Goal: Task Accomplishment & Management: Use online tool/utility

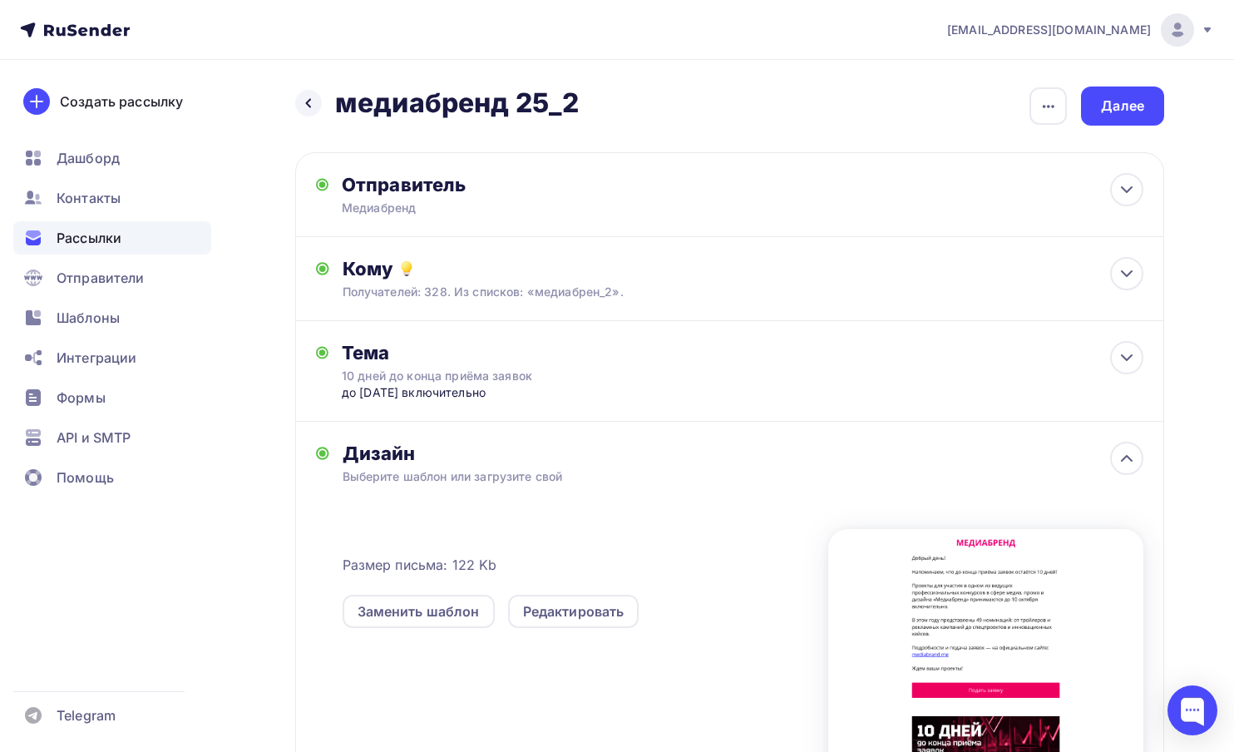
scroll to position [44, 0]
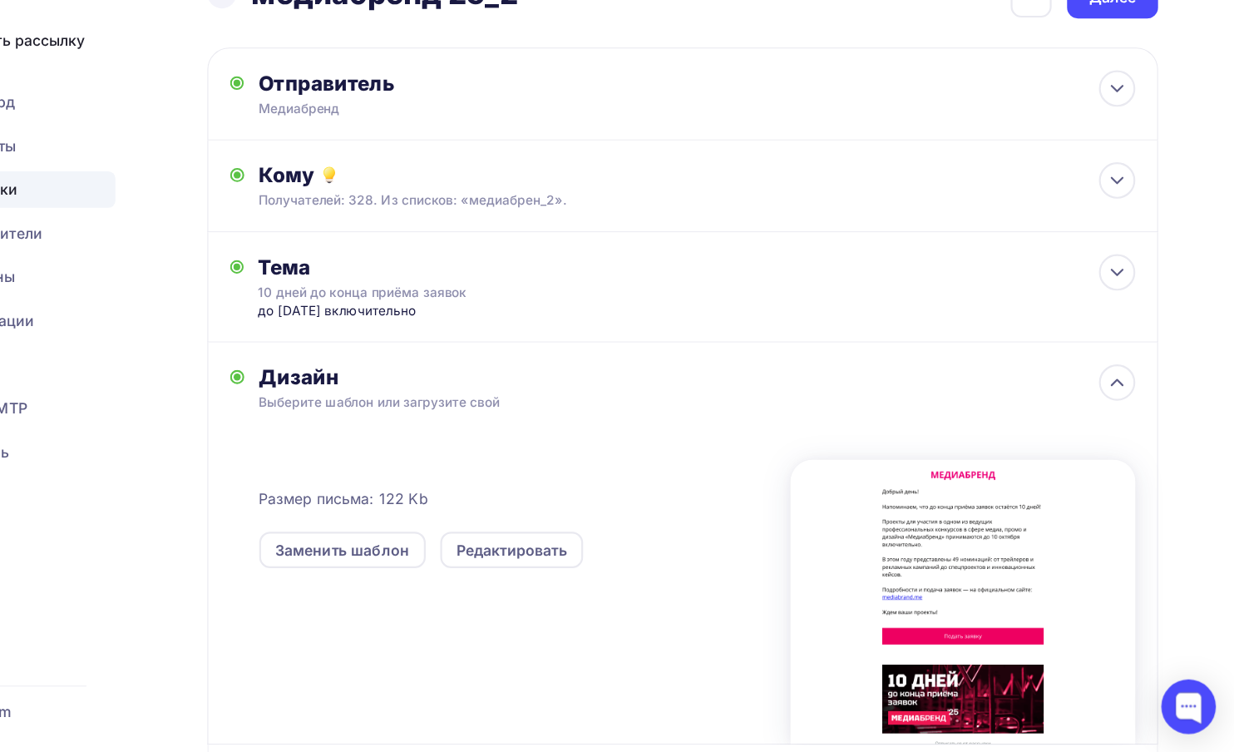
click at [947, 535] on div at bounding box center [985, 614] width 315 height 259
click at [556, 577] on div "Редактировать" at bounding box center [573, 567] width 101 height 20
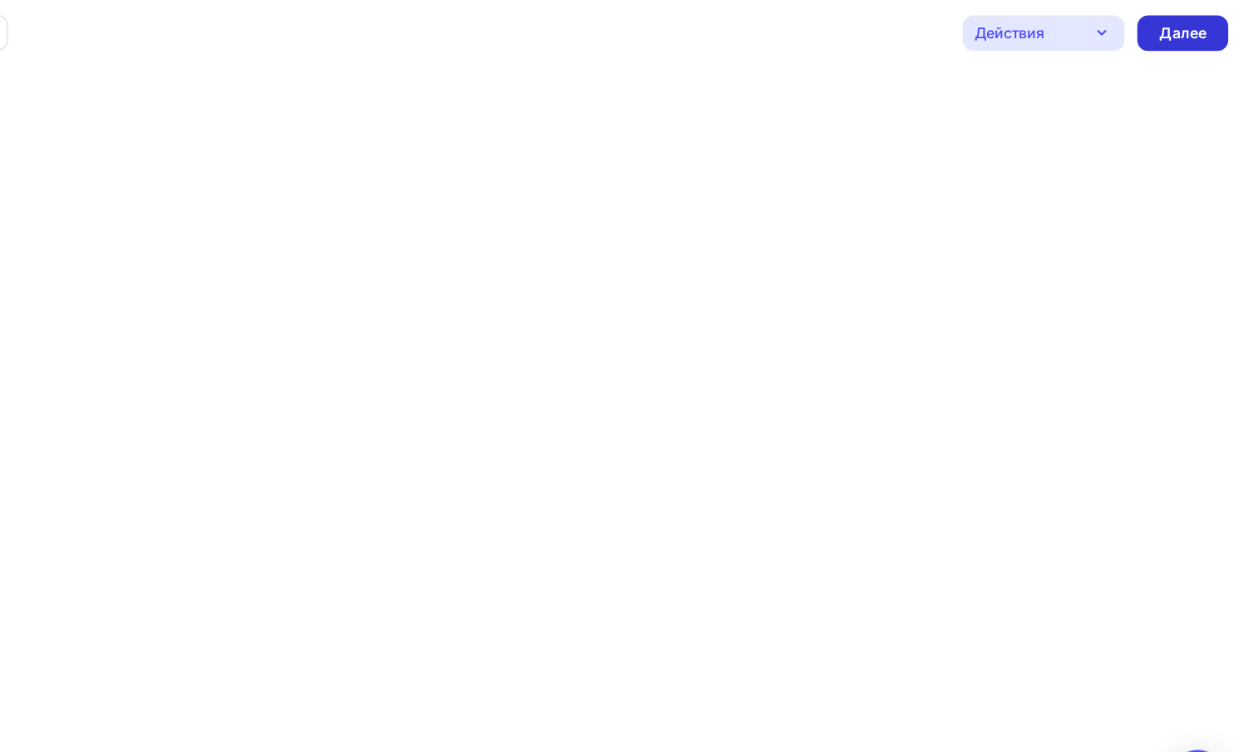
click at [1168, 37] on div "Далее" at bounding box center [1179, 30] width 43 height 19
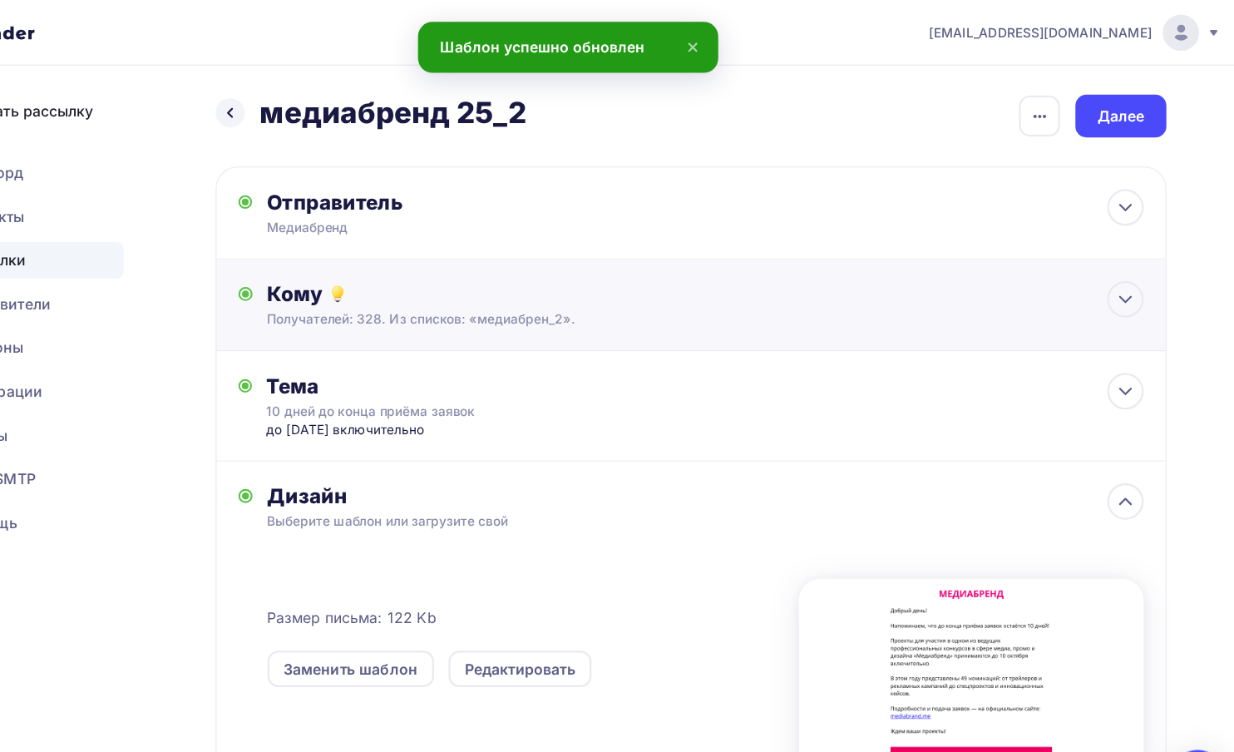
click at [452, 266] on div "Кому" at bounding box center [744, 268] width 802 height 23
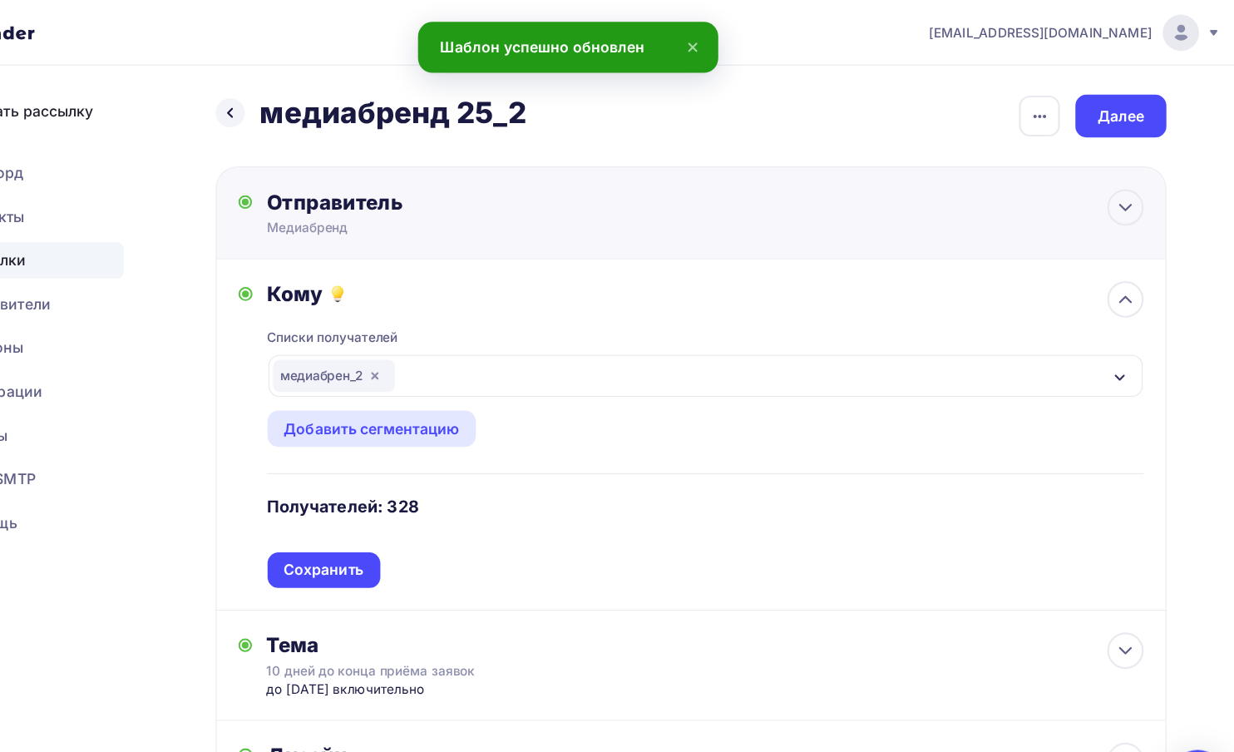
click at [447, 192] on div "Отправитель" at bounding box center [522, 184] width 360 height 23
type input "Медиабренд"
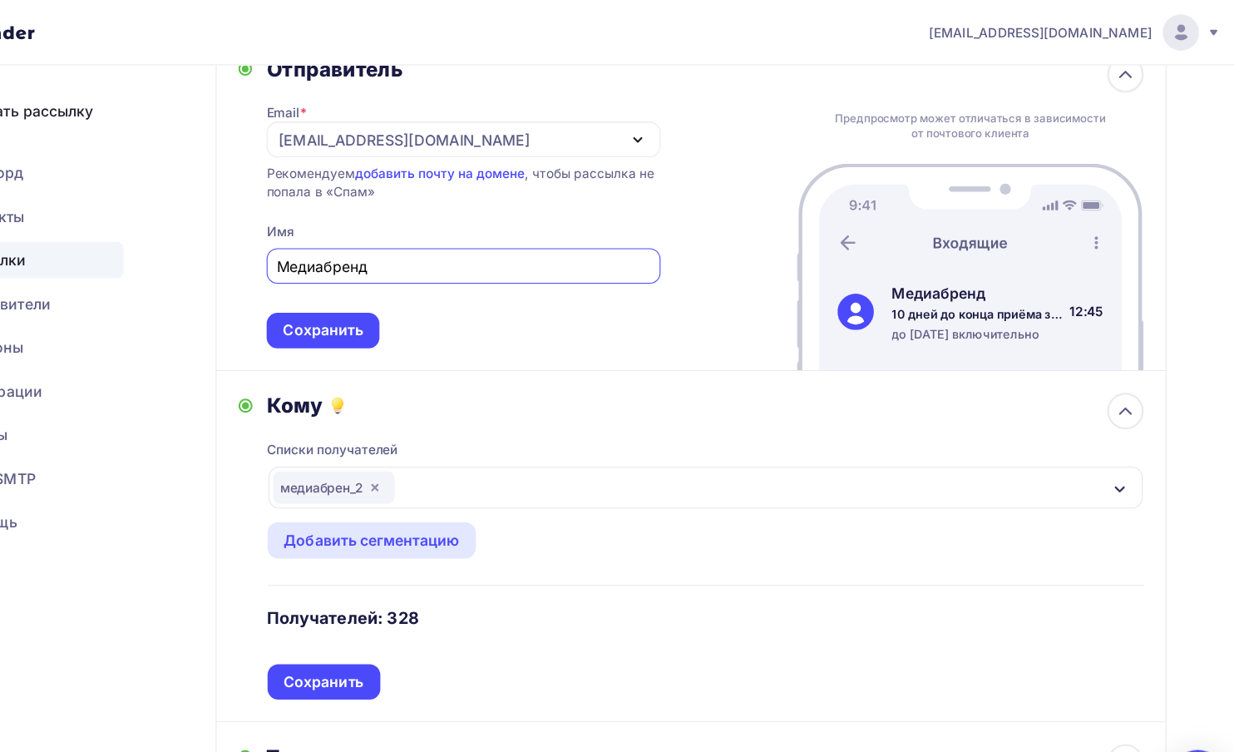
scroll to position [101, 0]
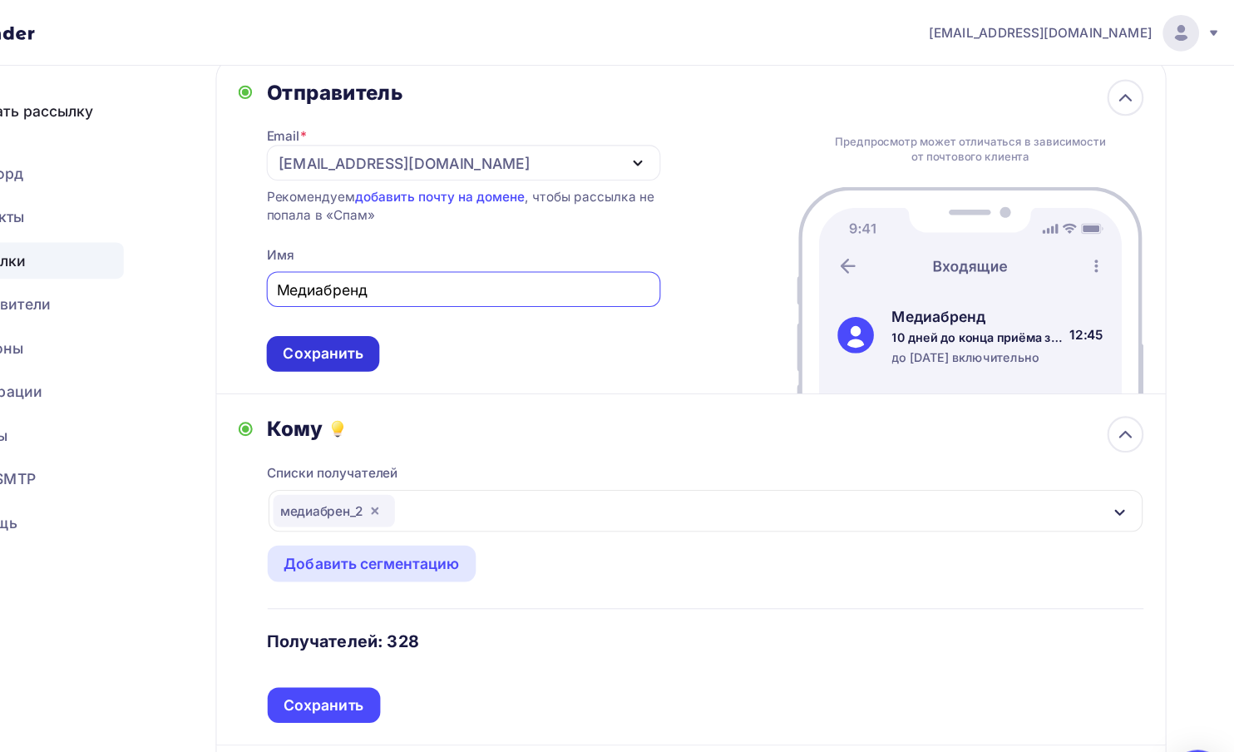
click at [412, 333] on div "Сохранить" at bounding box center [393, 323] width 73 height 19
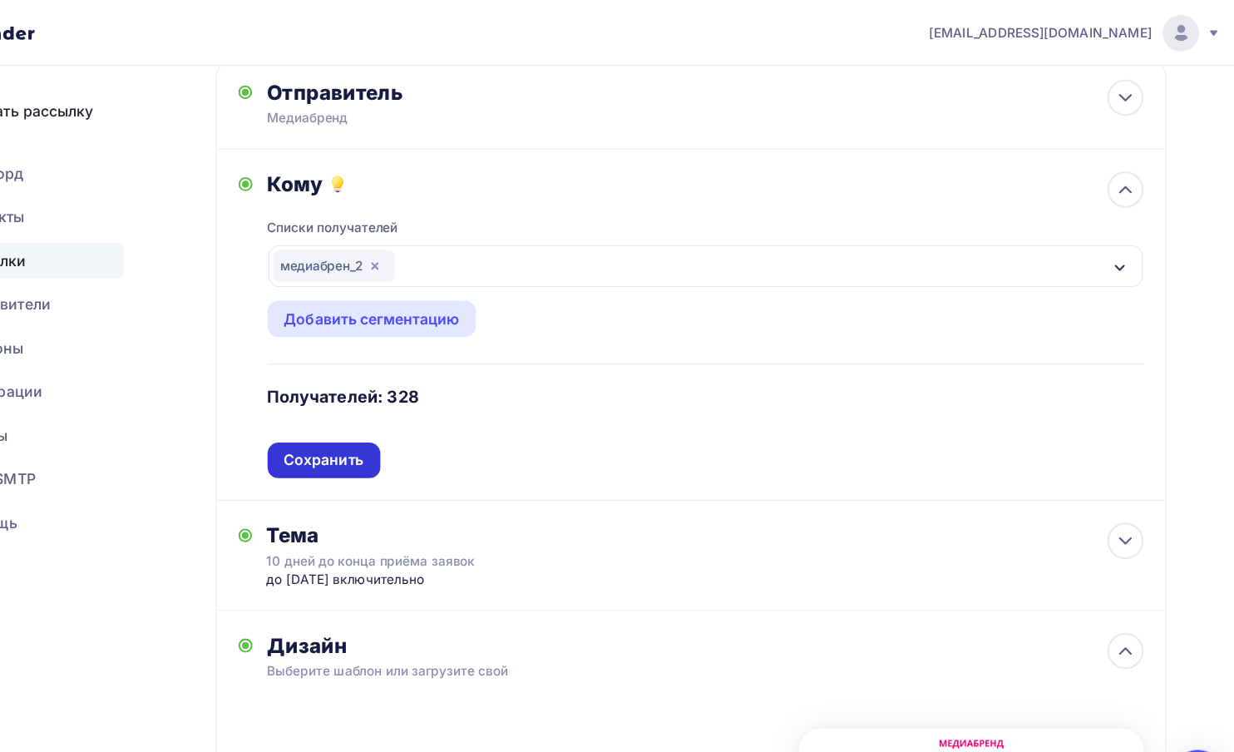
click at [407, 425] on div "Сохранить" at bounding box center [394, 420] width 73 height 19
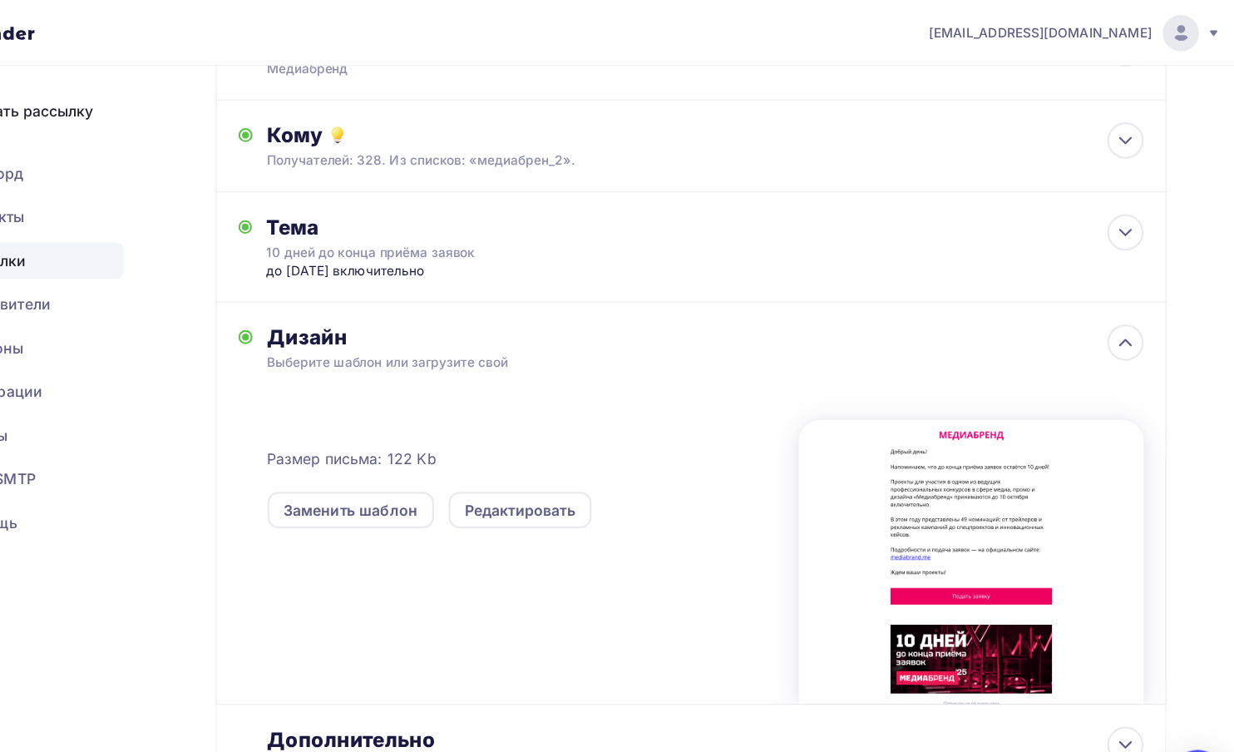
scroll to position [0, 0]
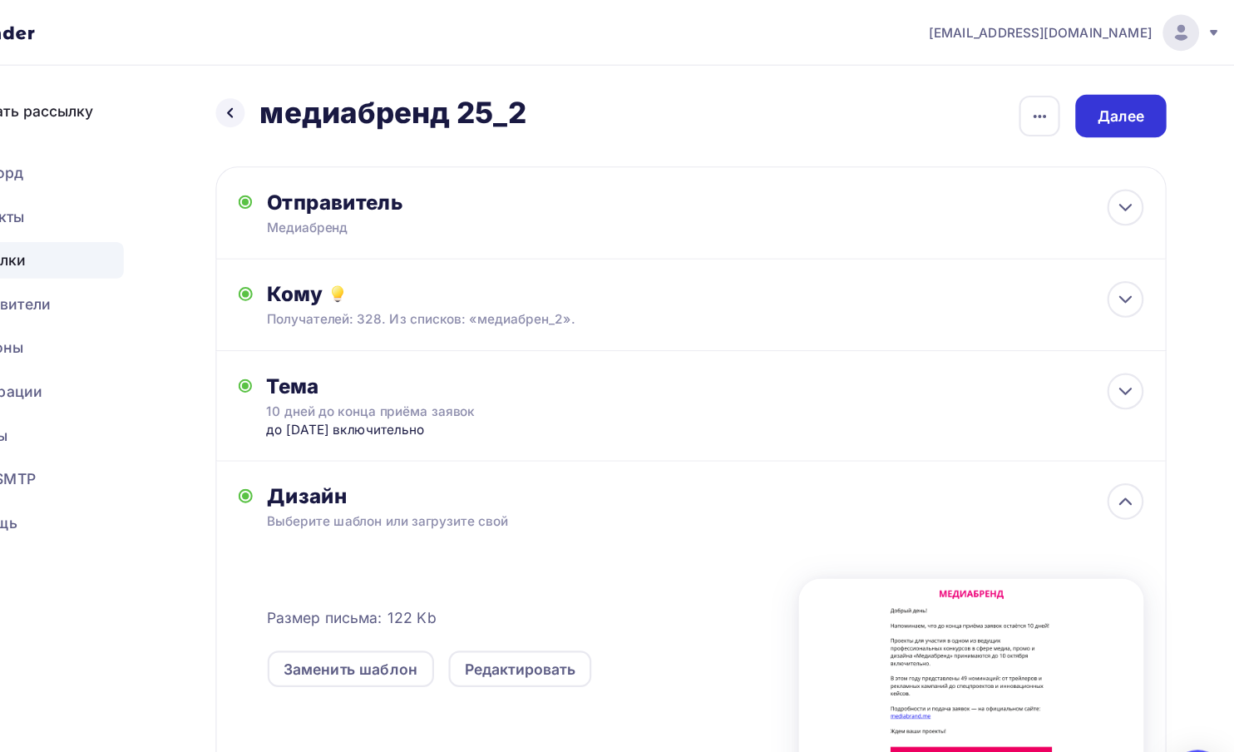
click at [1128, 106] on div "Далее" at bounding box center [1122, 105] width 43 height 19
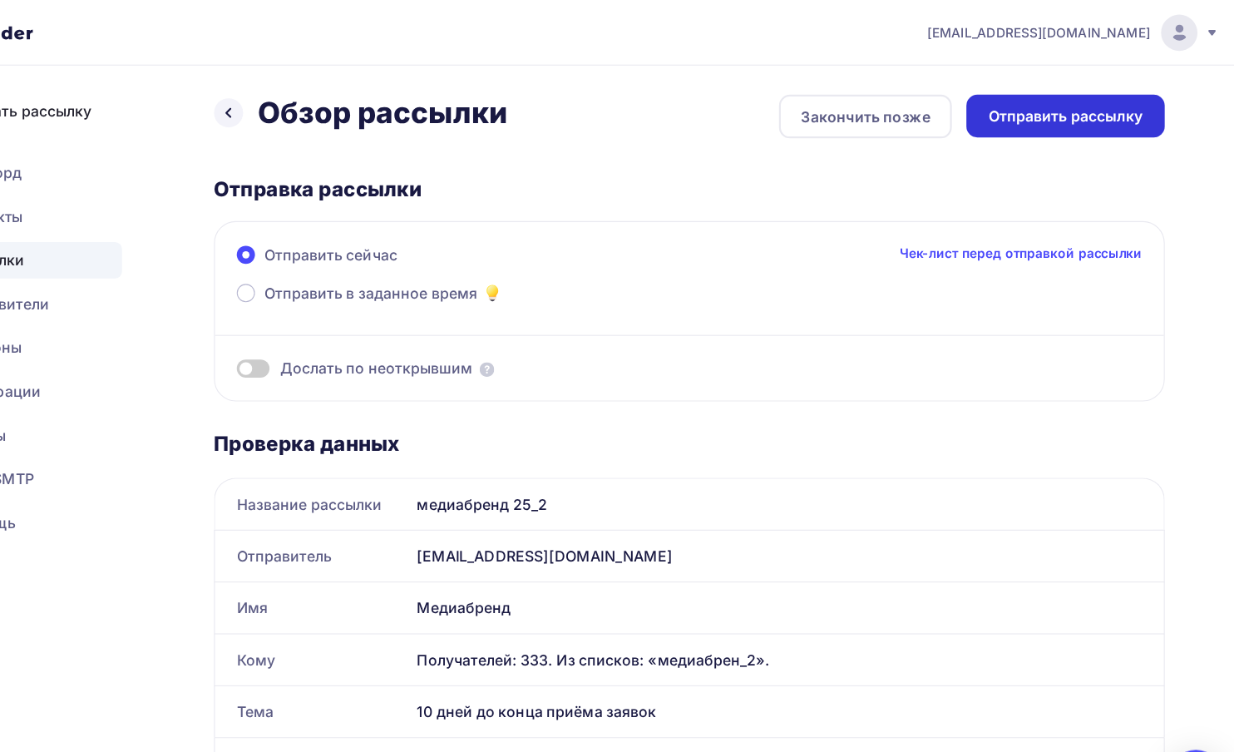
click at [1071, 108] on div "Отправить рассылку" at bounding box center [1073, 105] width 141 height 19
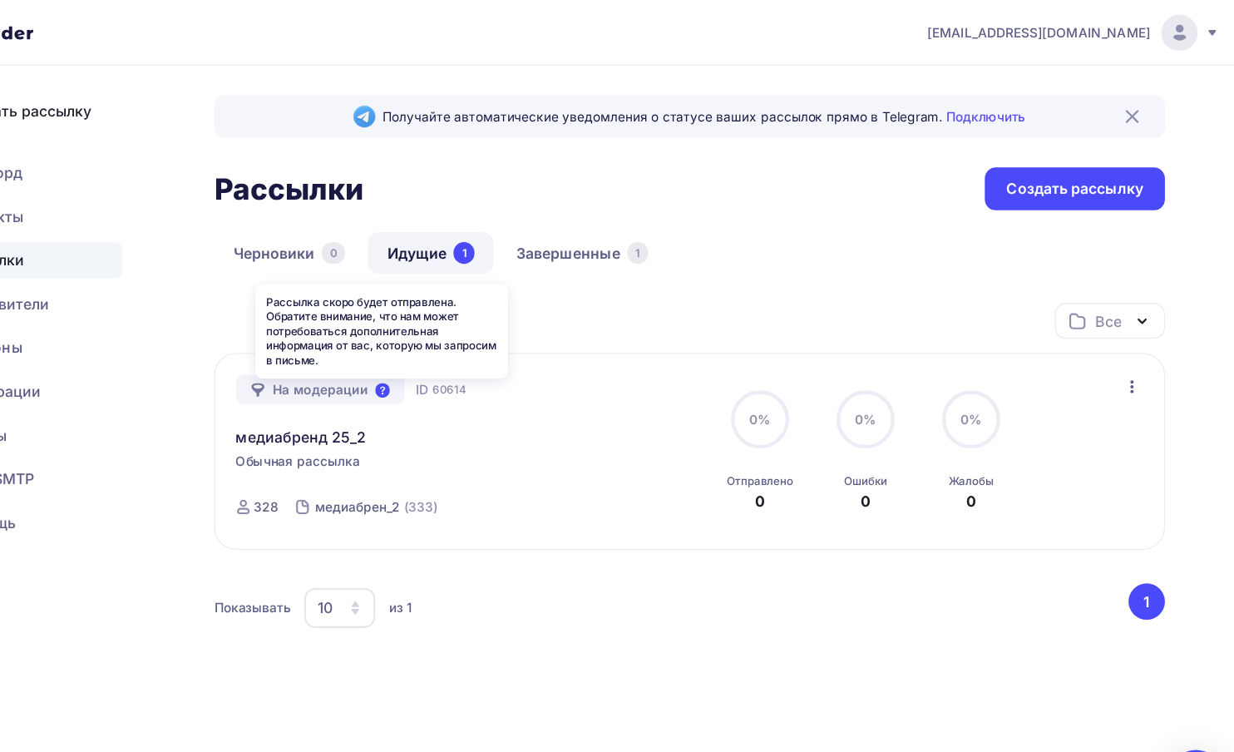
click at [449, 357] on icon at bounding box center [448, 356] width 13 height 13
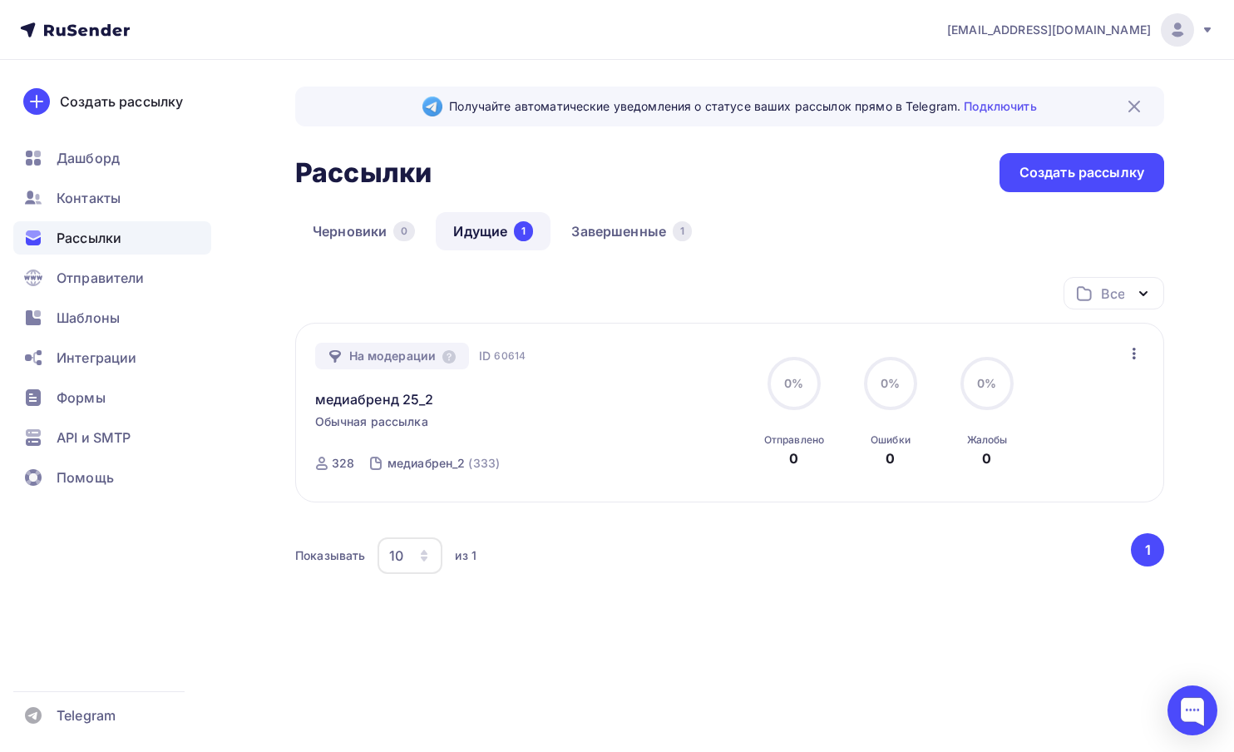
click at [583, 33] on nav "magalev@yandex.ru Аккаунт Тарифы Выйти Создать рассылку Дашборд Контакты Рассыл…" at bounding box center [617, 30] width 1234 height 60
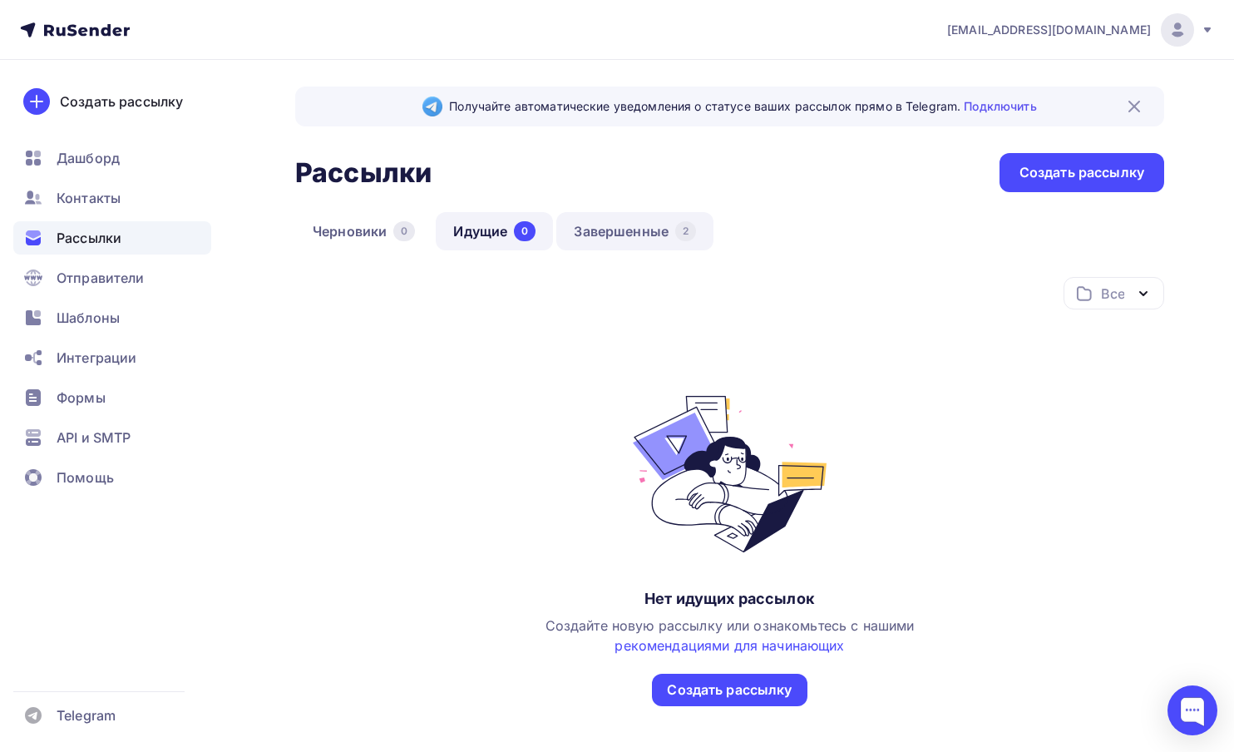
click at [609, 232] on link "Завершенные 2" at bounding box center [634, 231] width 157 height 38
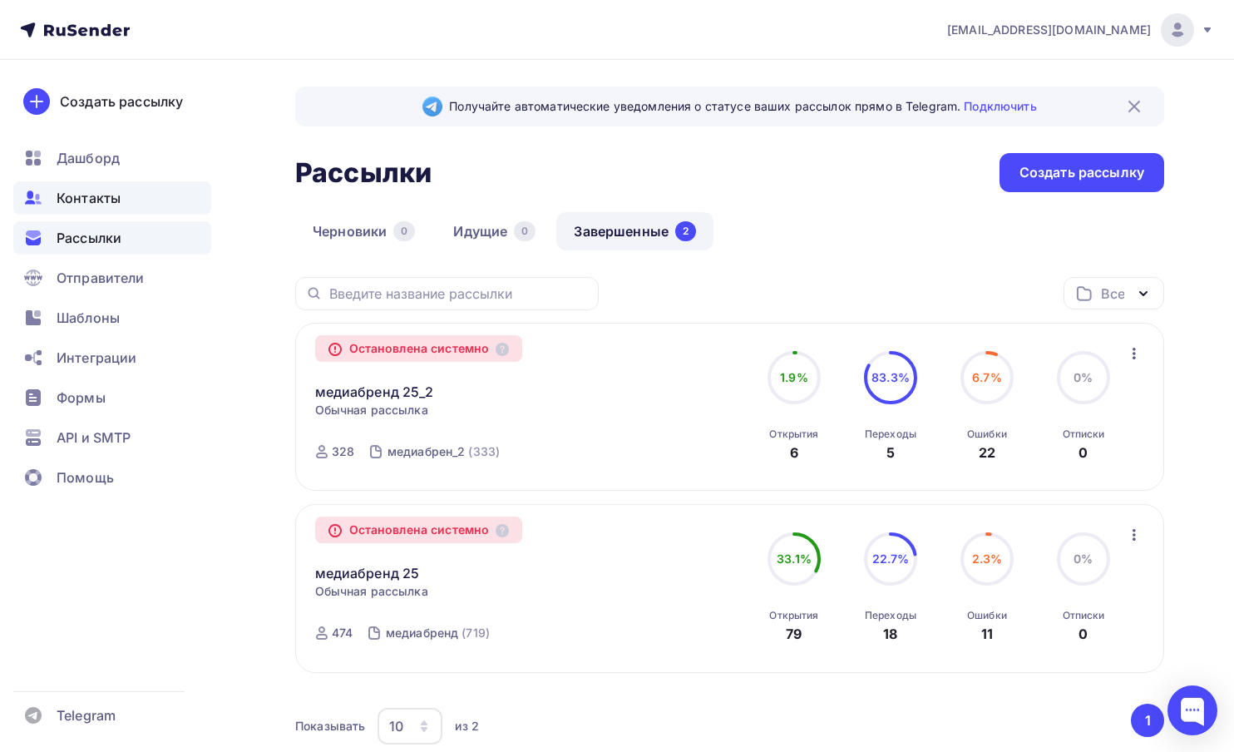
click at [97, 196] on span "Контакты" at bounding box center [89, 198] width 64 height 20
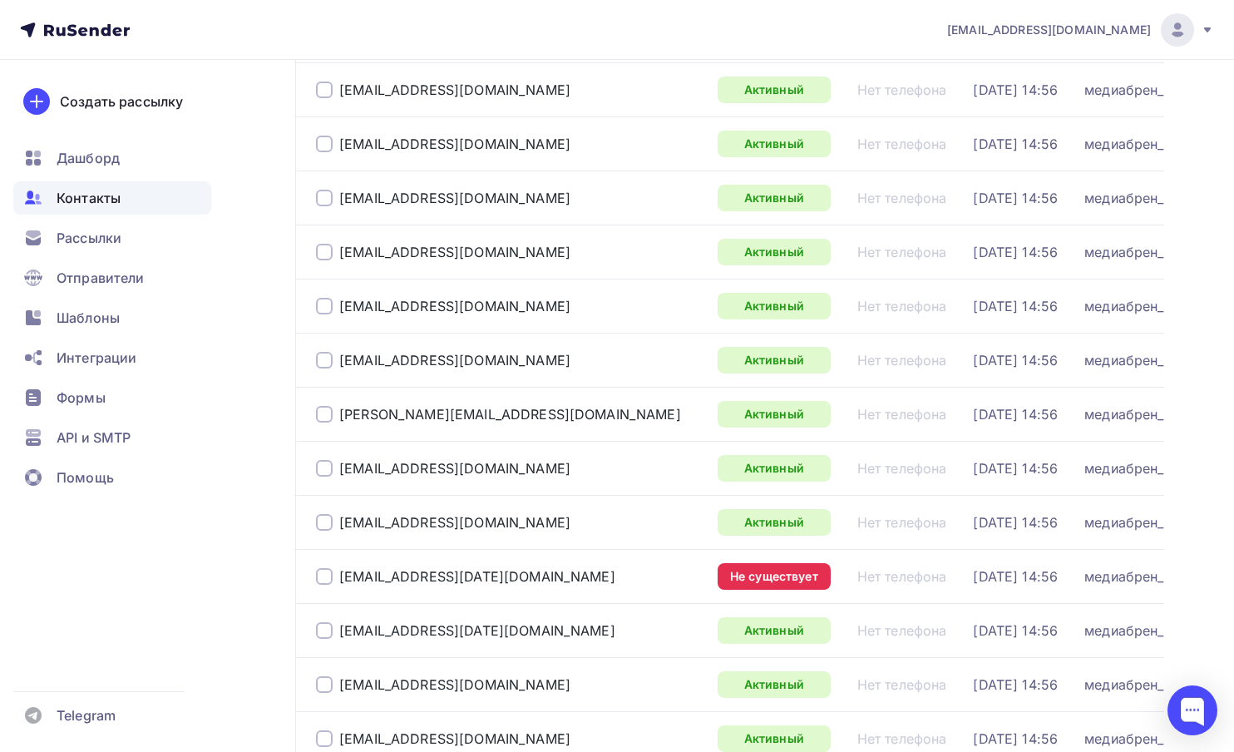
scroll to position [2435, 0]
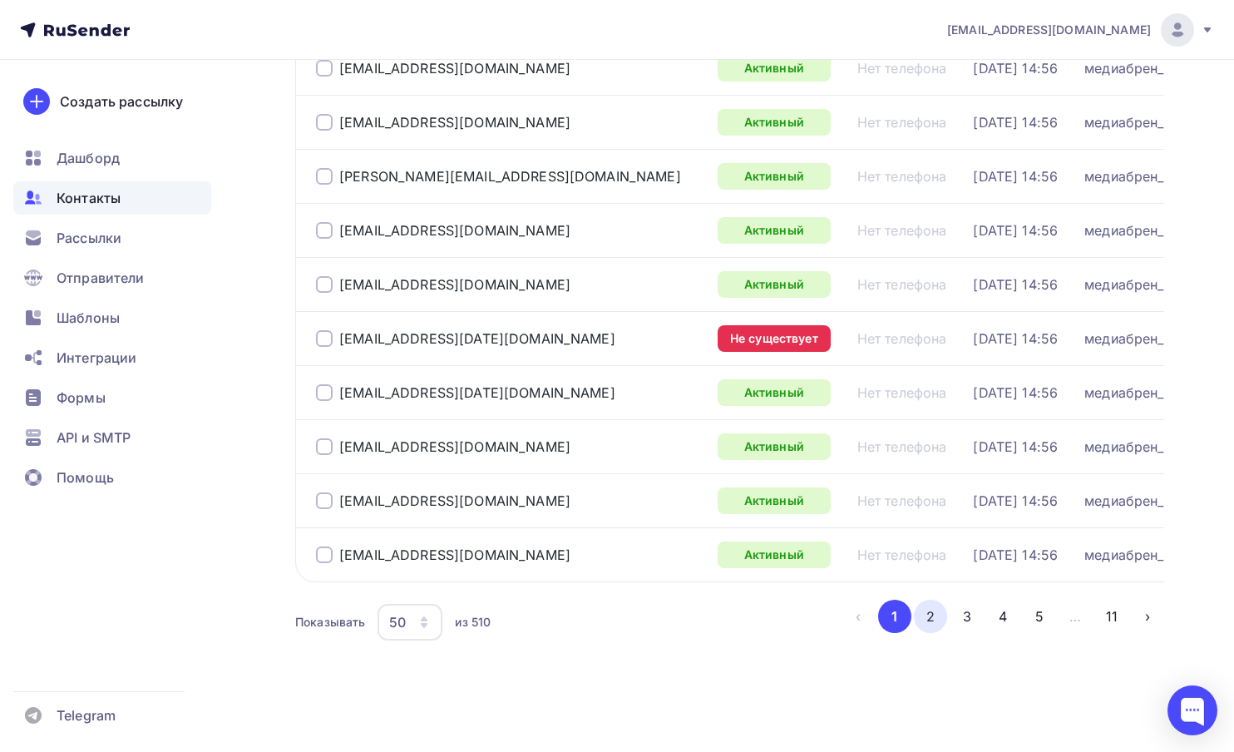
click at [920, 619] on button "2" at bounding box center [930, 616] width 33 height 33
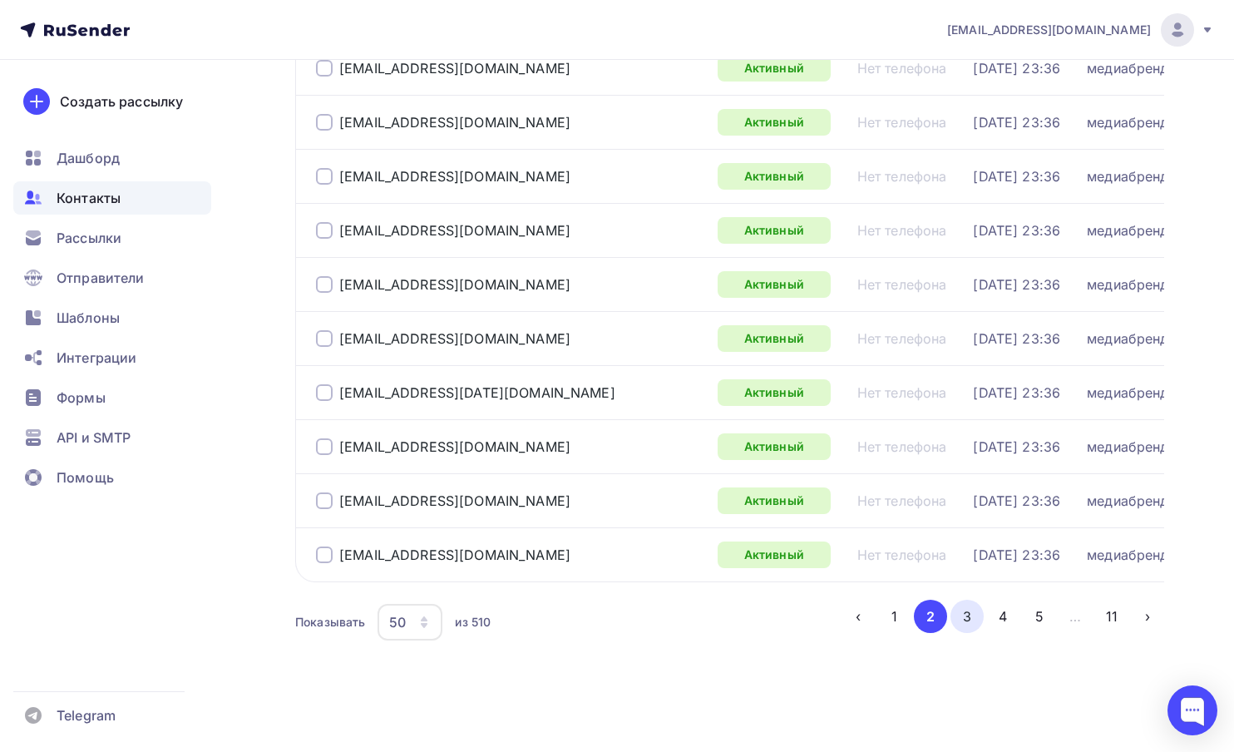
click at [950, 619] on button "3" at bounding box center [966, 616] width 33 height 33
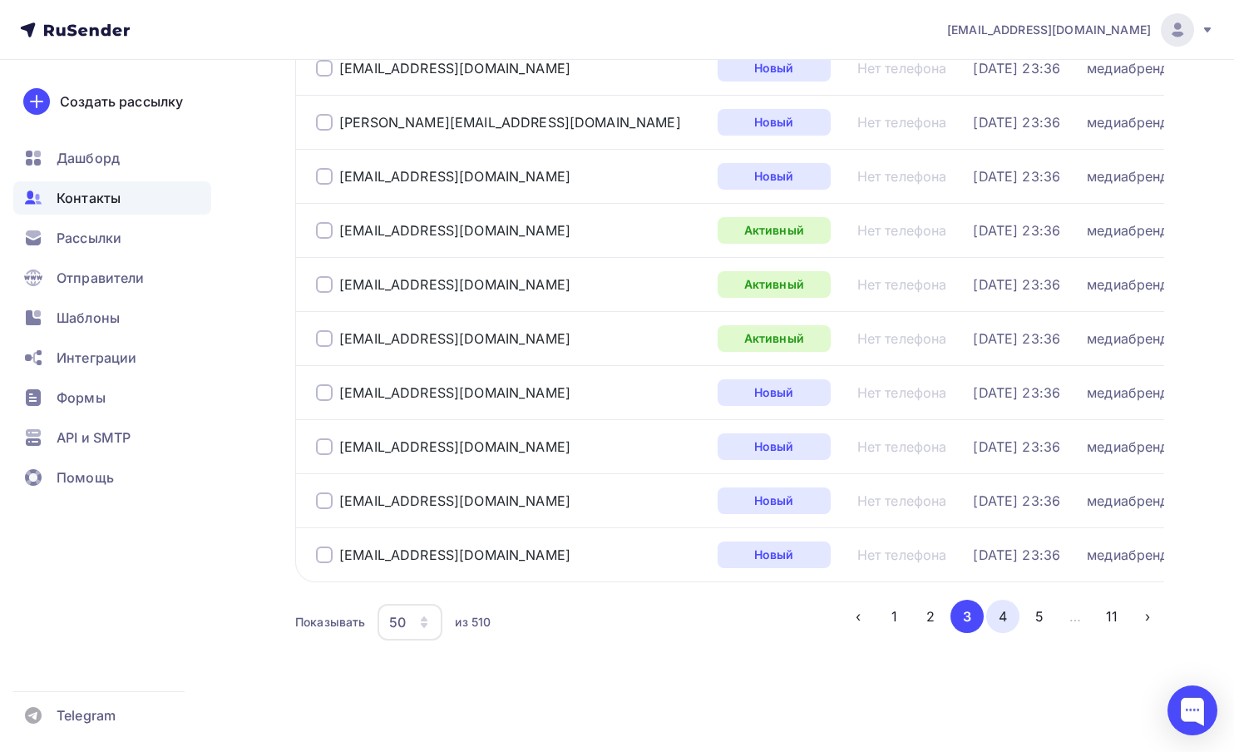
click at [1015, 626] on button "4" at bounding box center [1002, 616] width 33 height 33
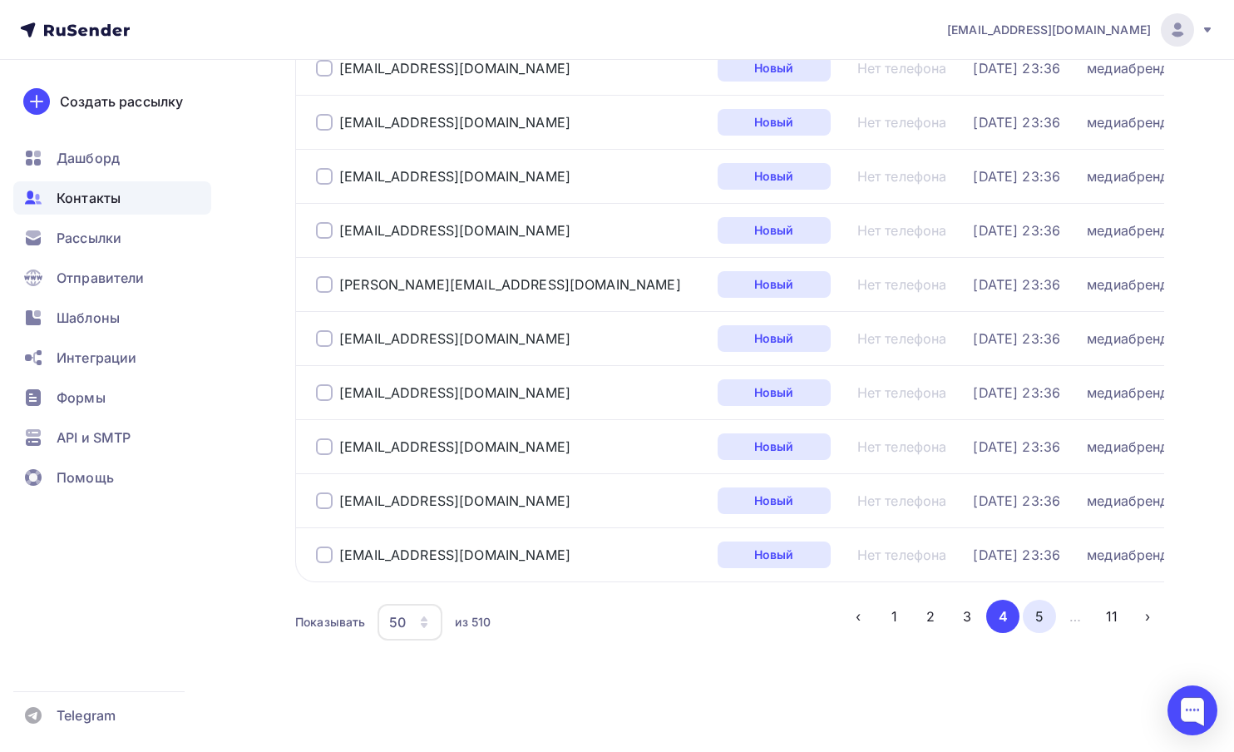
click at [1034, 629] on button "5" at bounding box center [1039, 616] width 33 height 33
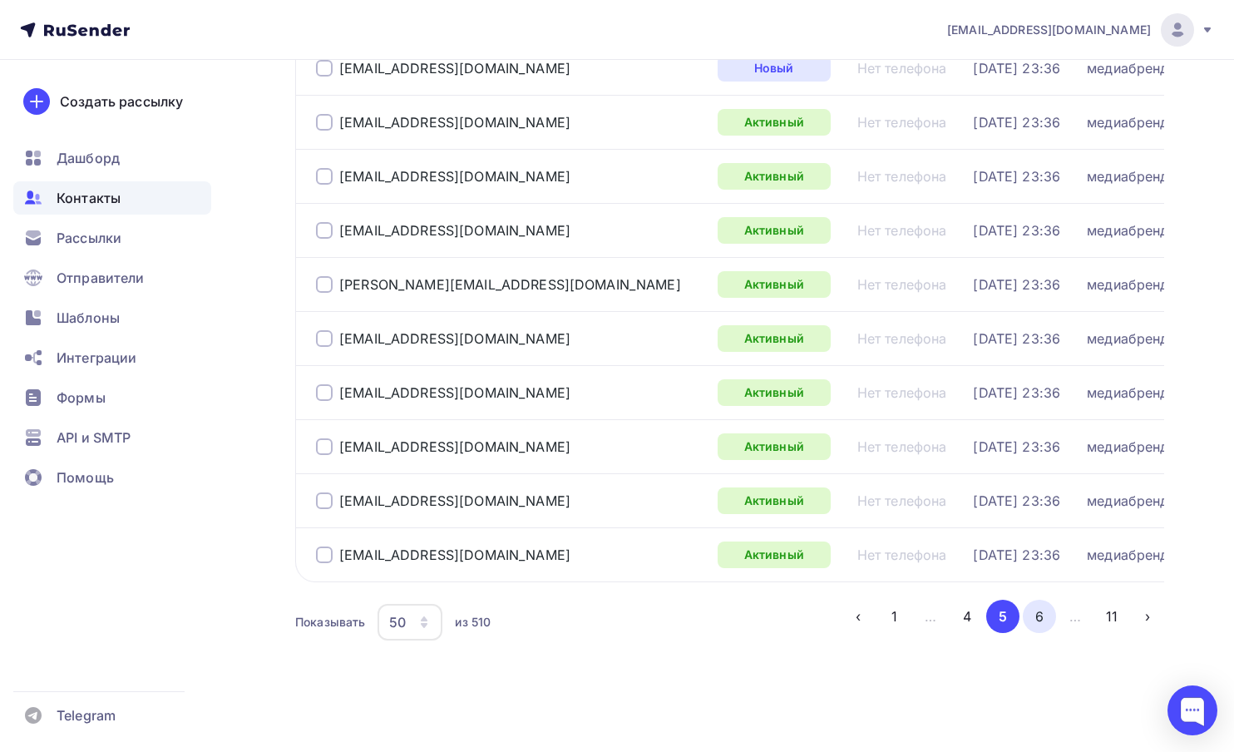
click at [1035, 614] on button "6" at bounding box center [1039, 616] width 33 height 33
click at [1031, 612] on button "7" at bounding box center [1039, 616] width 33 height 33
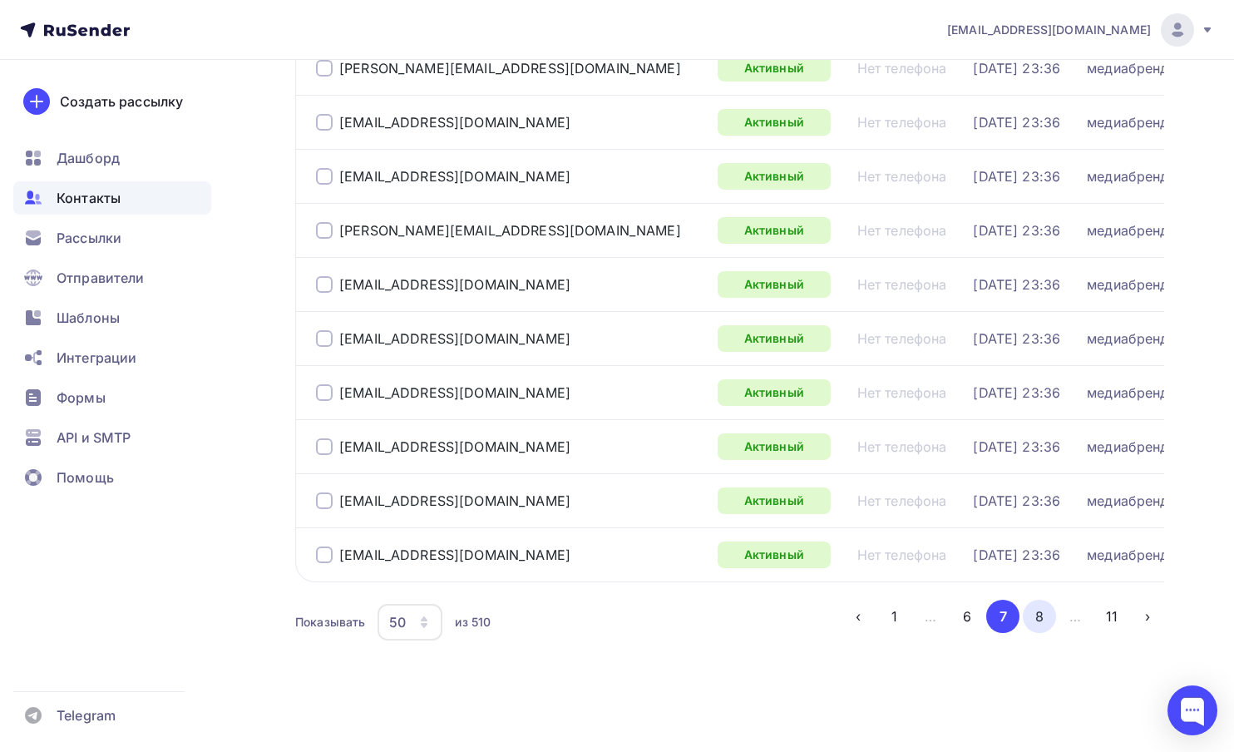
click at [1034, 612] on button "8" at bounding box center [1039, 616] width 33 height 33
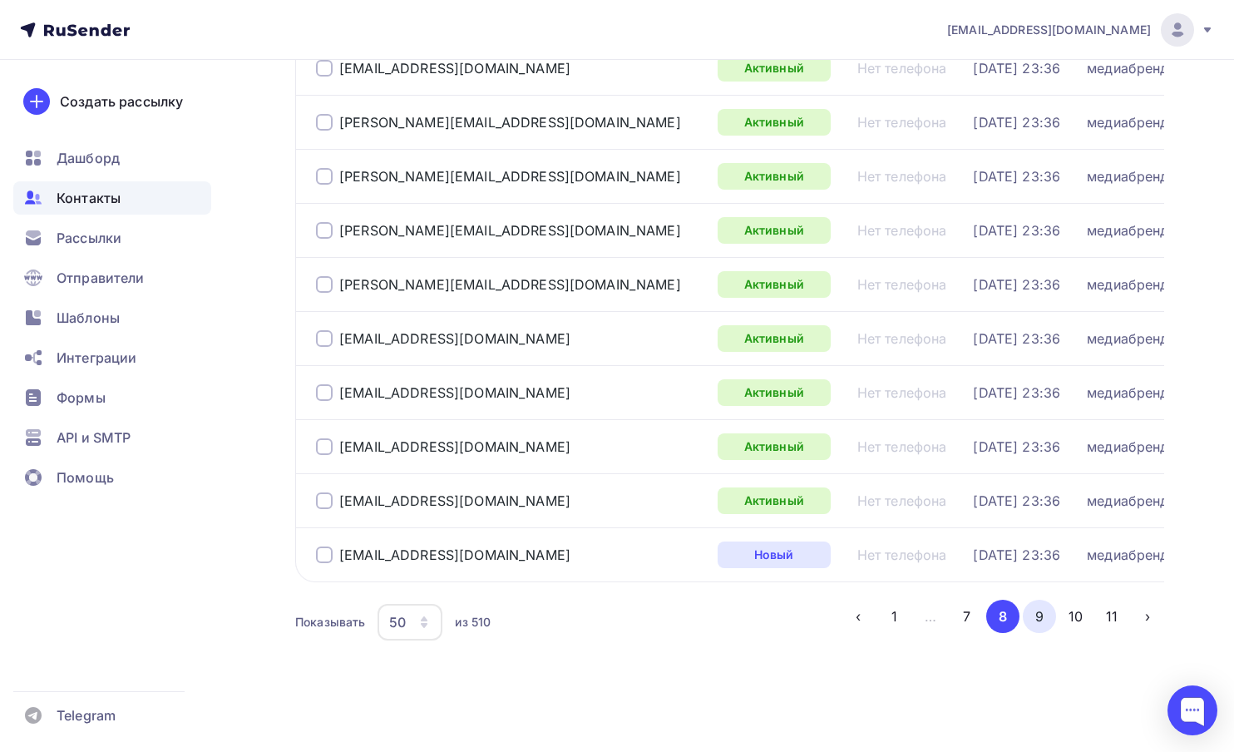
click at [1039, 616] on button "9" at bounding box center [1039, 616] width 33 height 33
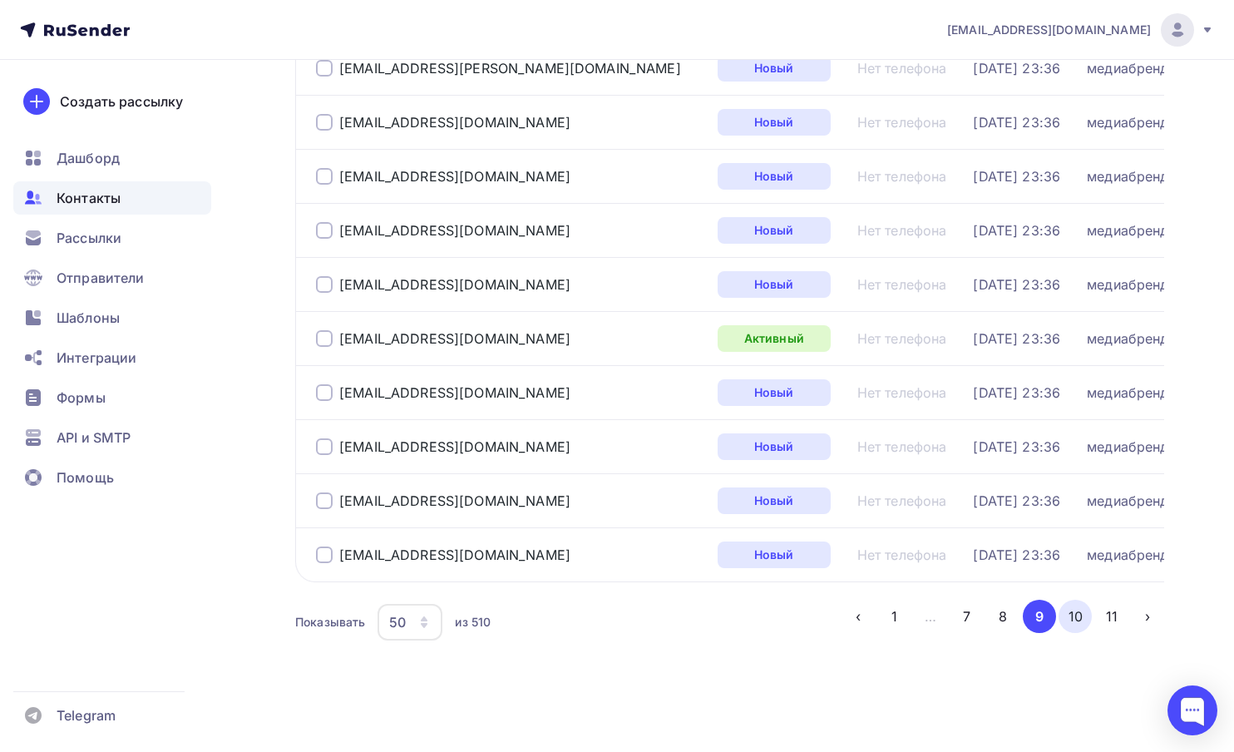
click at [1074, 618] on button "10" at bounding box center [1075, 616] width 33 height 33
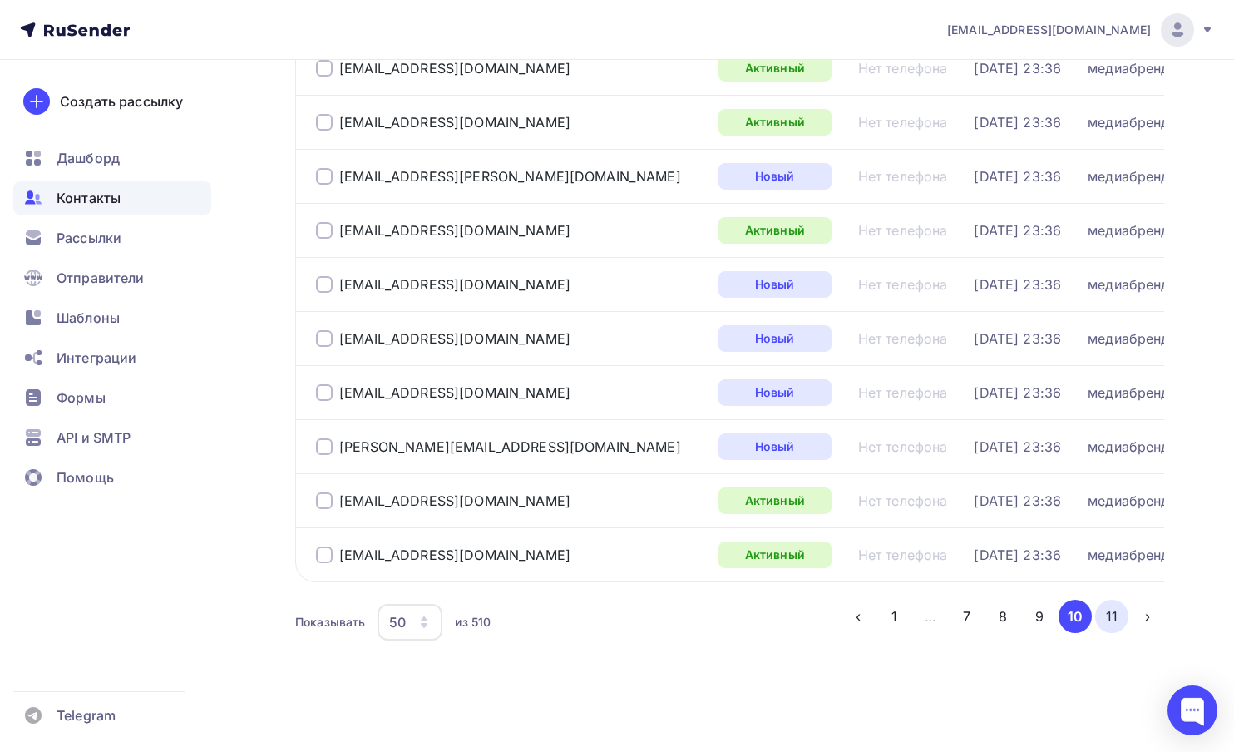
click at [1109, 612] on button "11" at bounding box center [1111, 616] width 33 height 33
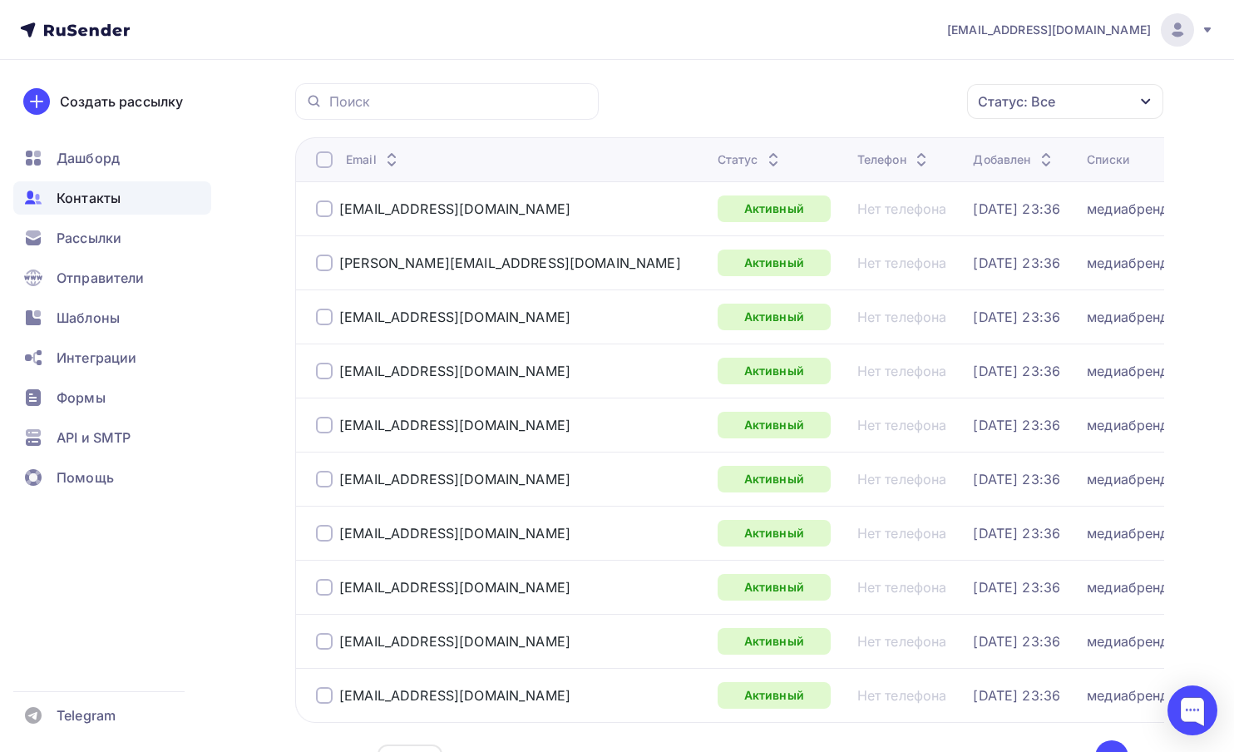
scroll to position [273, 0]
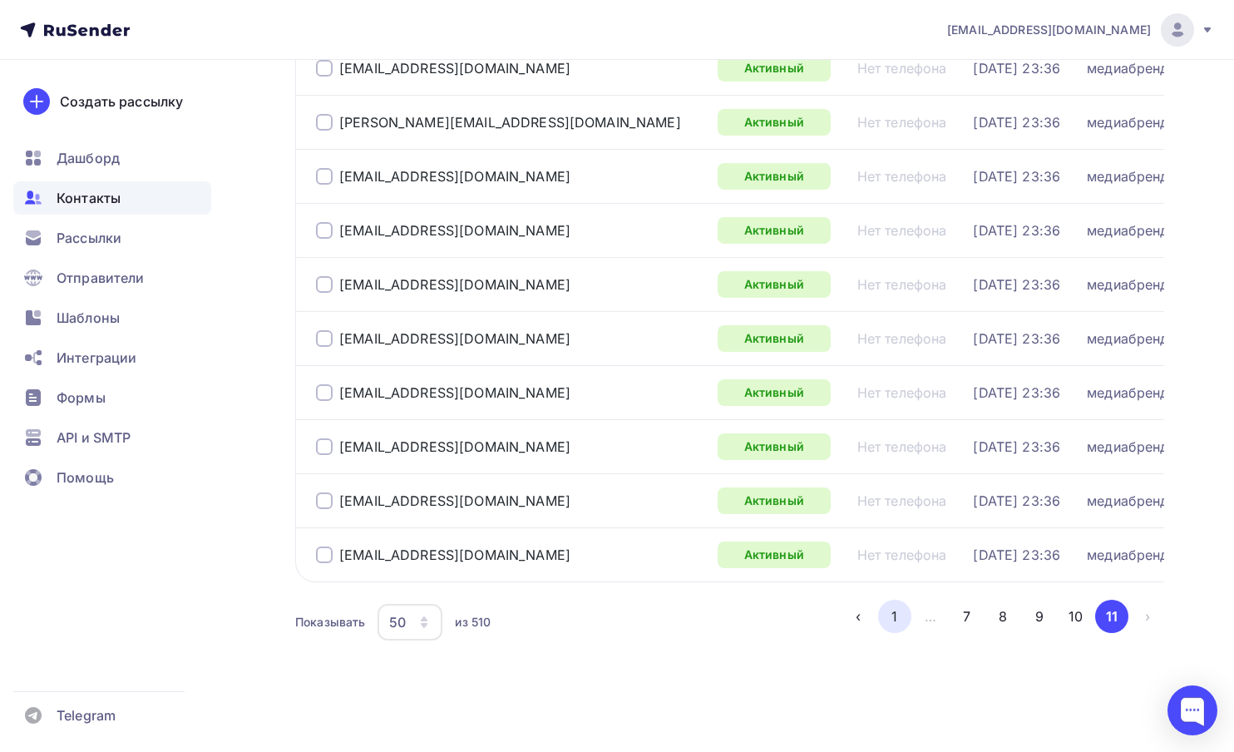
click at [893, 621] on button "1" at bounding box center [894, 616] width 33 height 33
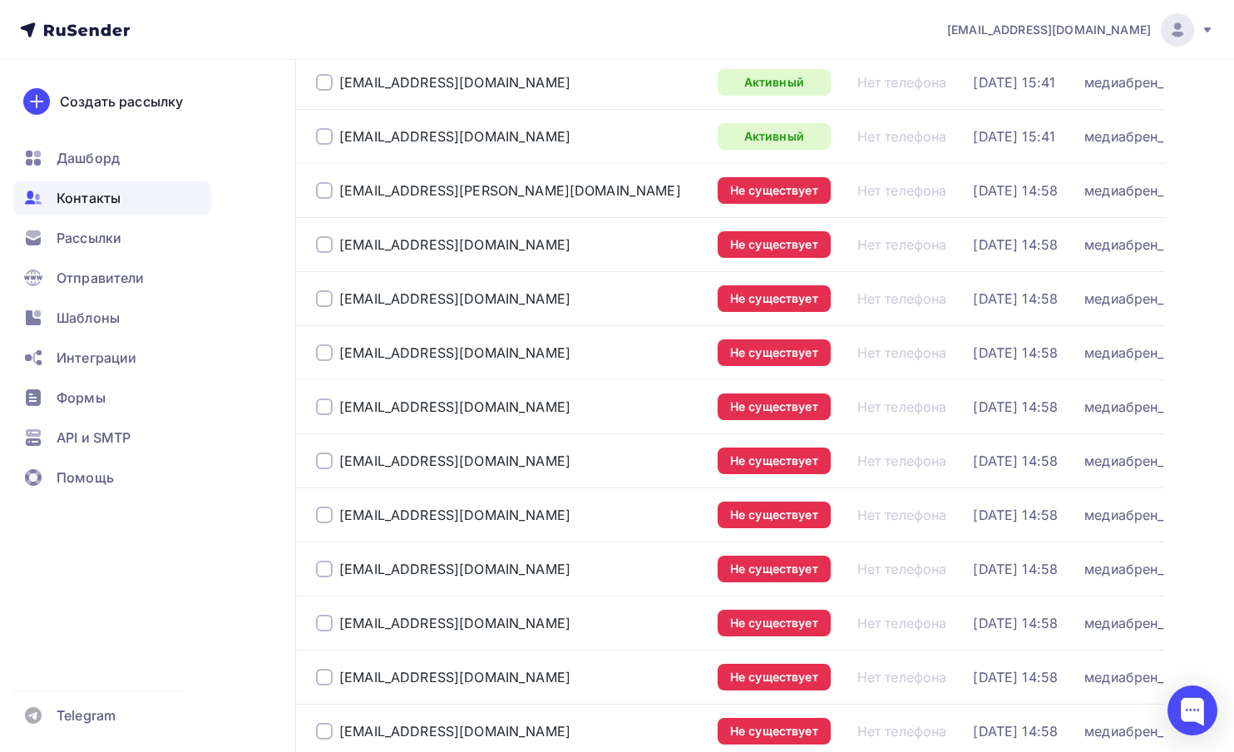
scroll to position [0, 0]
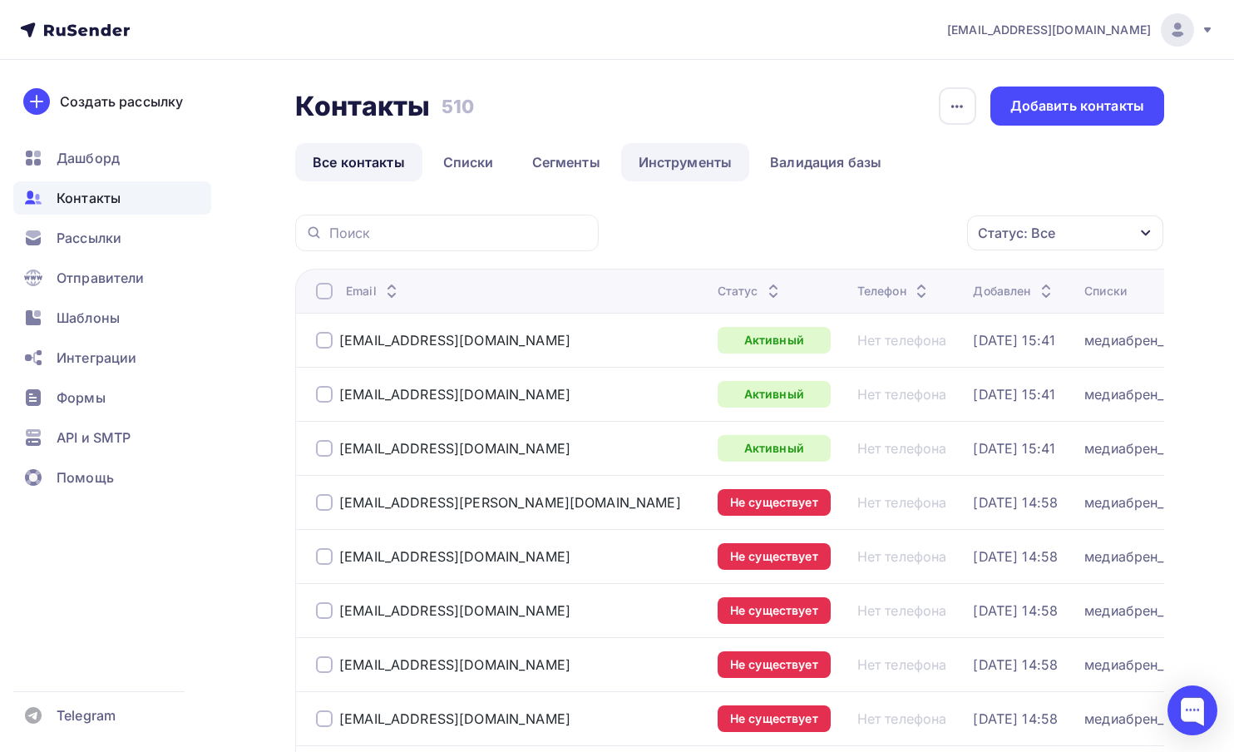
click at [675, 164] on link "Инструменты" at bounding box center [685, 162] width 129 height 38
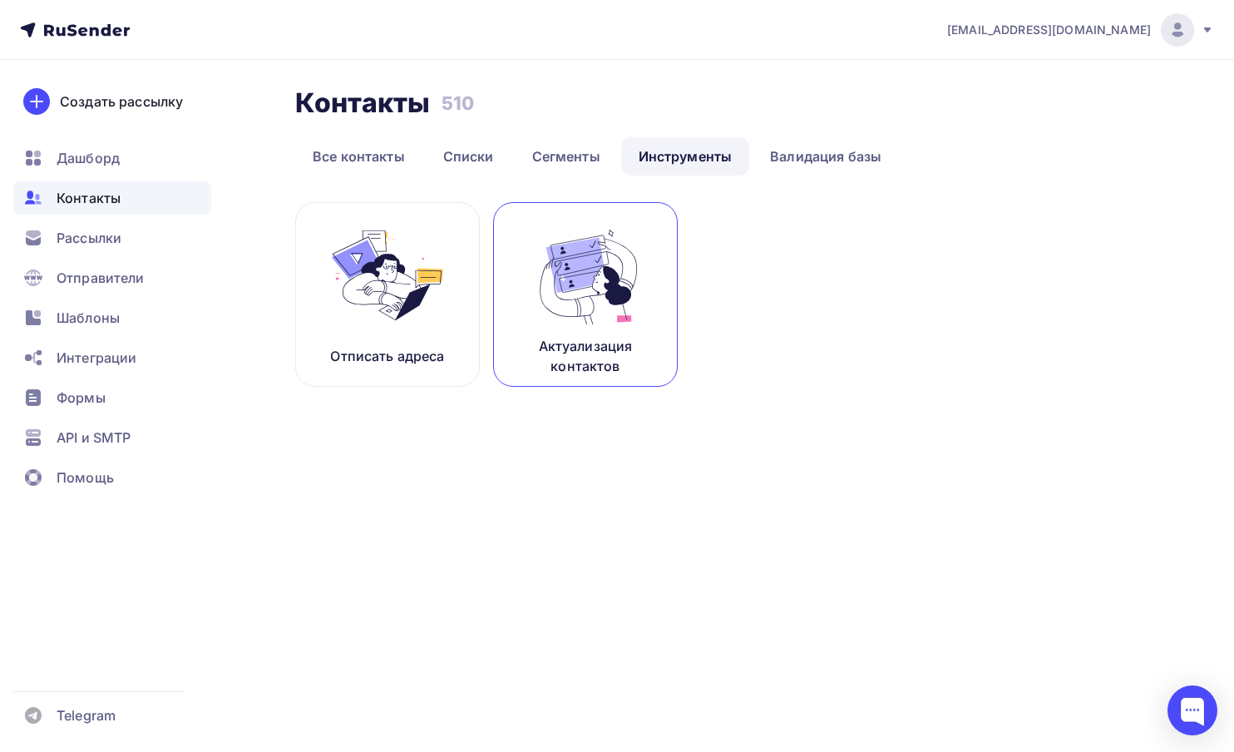
click at [611, 316] on img at bounding box center [585, 275] width 111 height 105
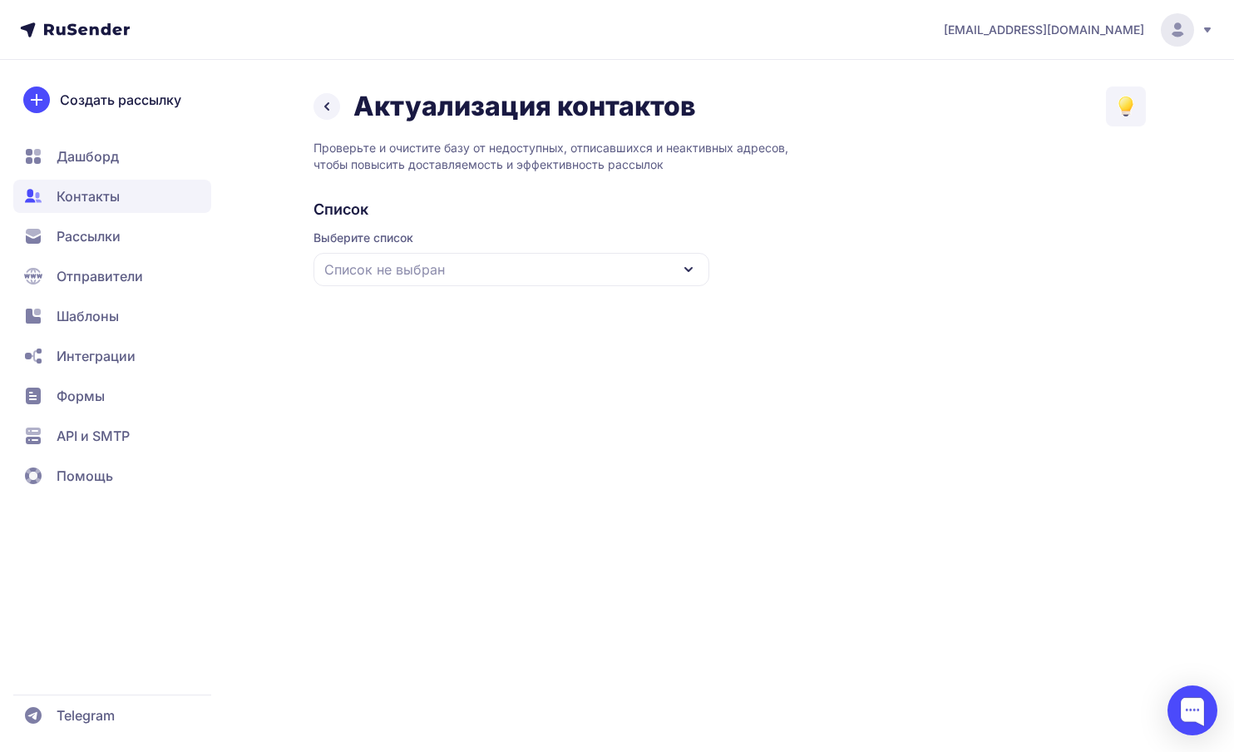
click at [582, 250] on div "Выберите список Список не выбран" at bounding box center [512, 258] width 396 height 57
click at [581, 267] on div "Список не выбран" at bounding box center [512, 269] width 396 height 33
click at [477, 418] on div "медиабренд" at bounding box center [511, 412] width 376 height 40
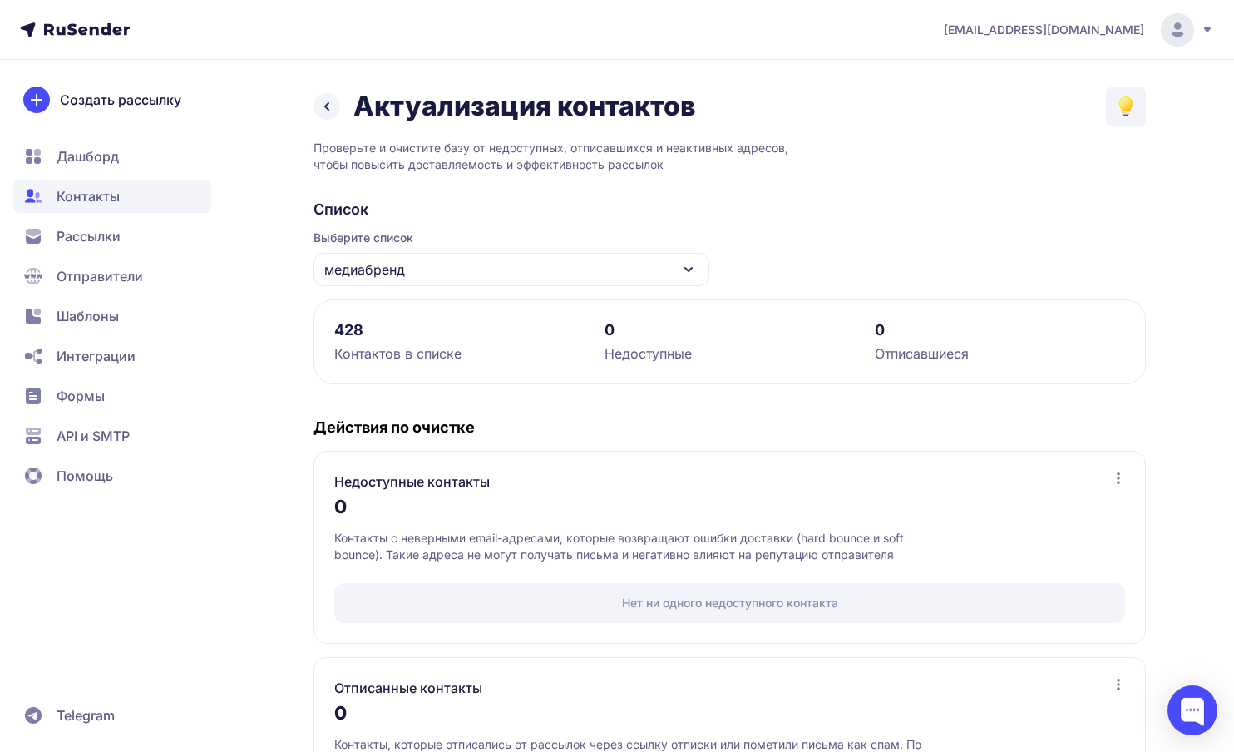
click at [471, 267] on div "медиабренд" at bounding box center [512, 269] width 396 height 33
click at [438, 369] on div "медиабрен_2" at bounding box center [511, 372] width 376 height 40
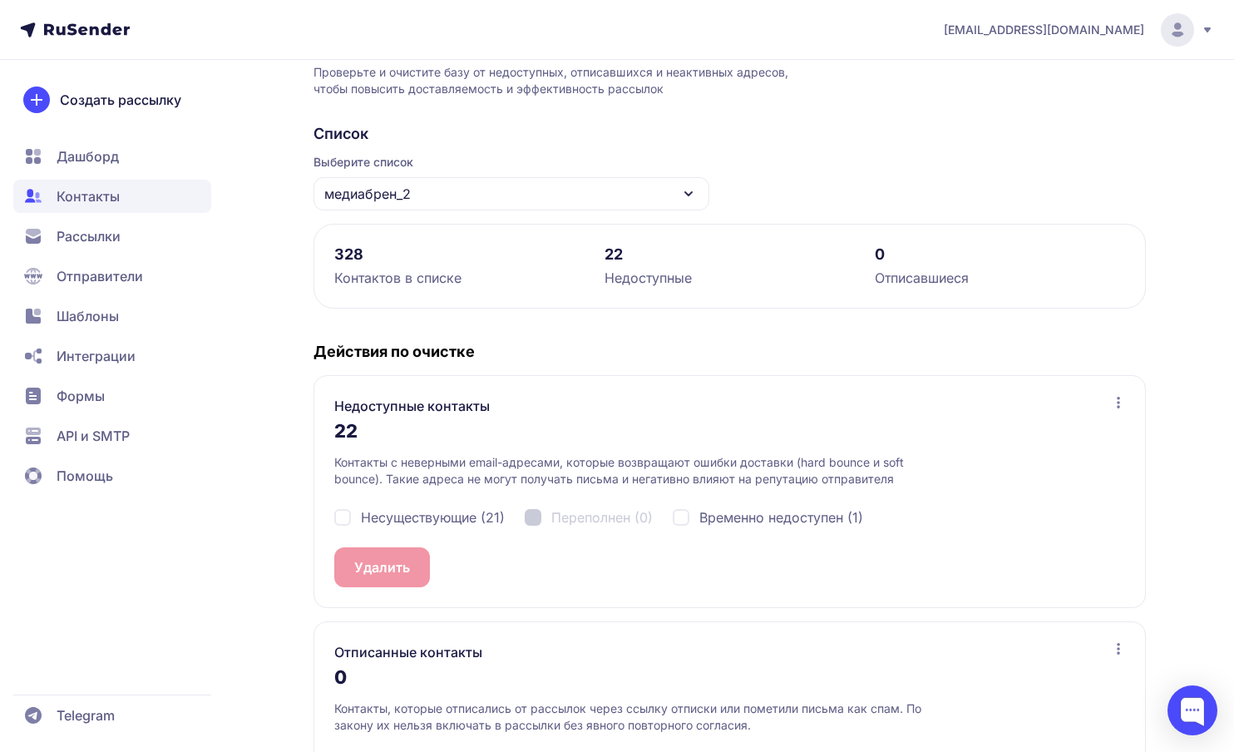
scroll to position [158, 0]
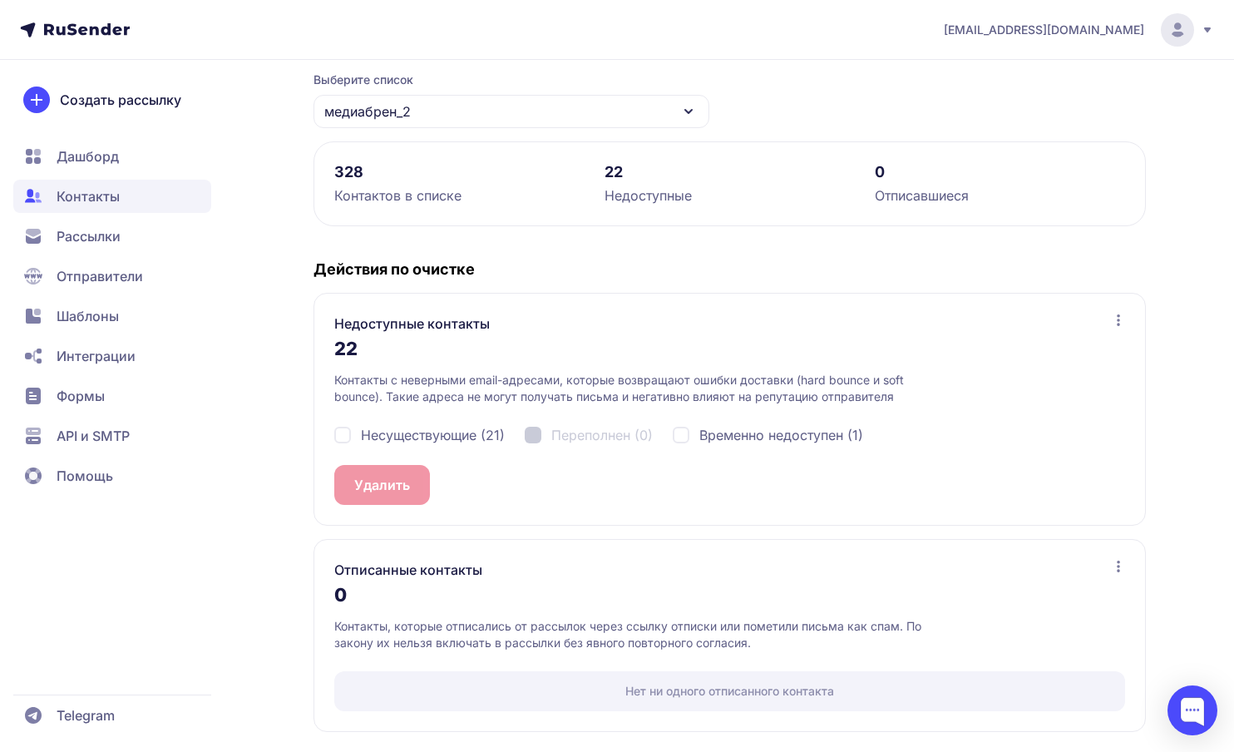
click at [347, 435] on div "Несуществующие (21)" at bounding box center [419, 435] width 170 height 20
checkbox input "true"
click at [394, 490] on button "Удалить 21" at bounding box center [389, 485] width 110 height 40
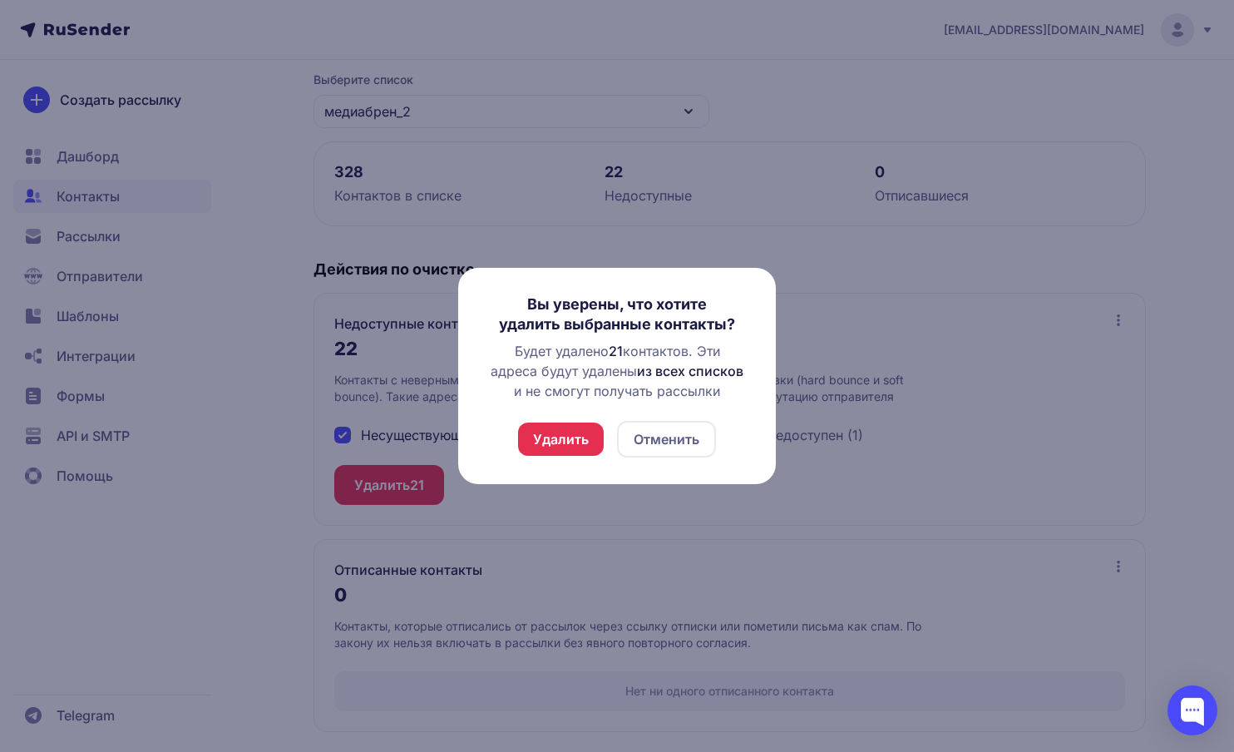
click at [580, 447] on button "Удалить" at bounding box center [561, 438] width 86 height 33
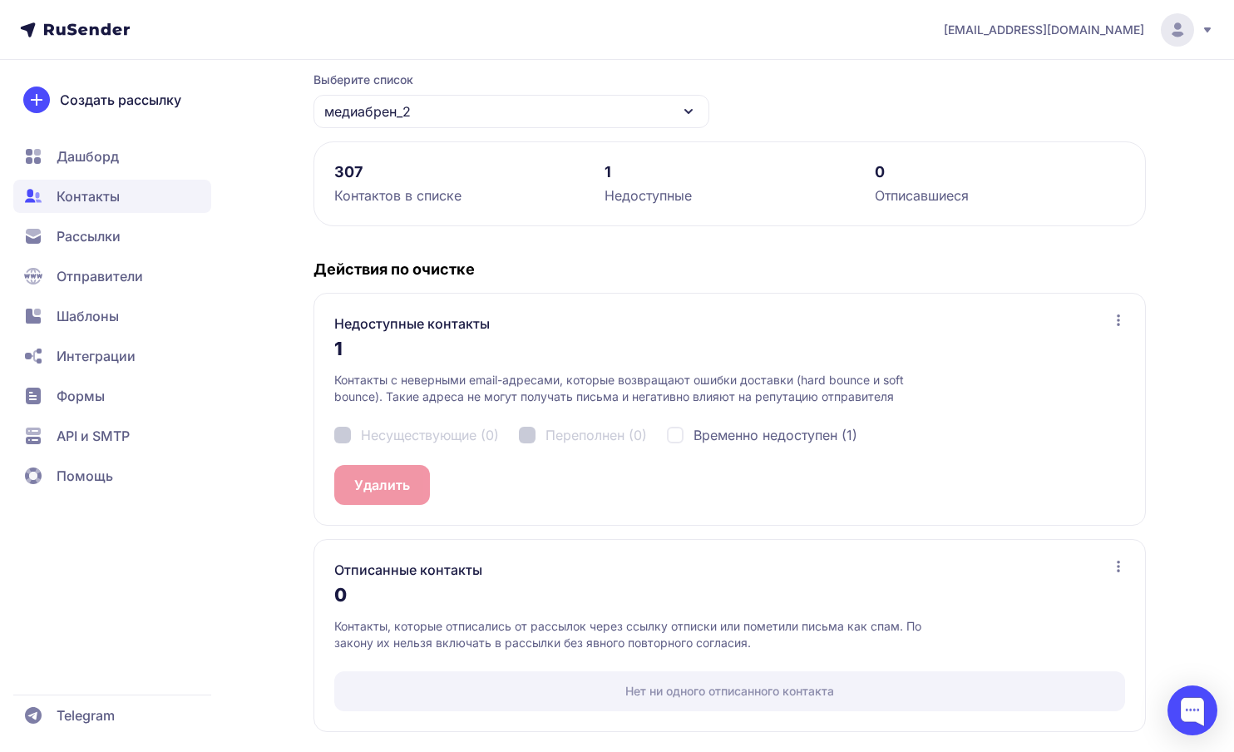
click at [678, 440] on div "Временно недоступен (1)" at bounding box center [762, 435] width 190 height 20
checkbox input "true"
click at [411, 486] on span "1" at bounding box center [413, 485] width 6 height 20
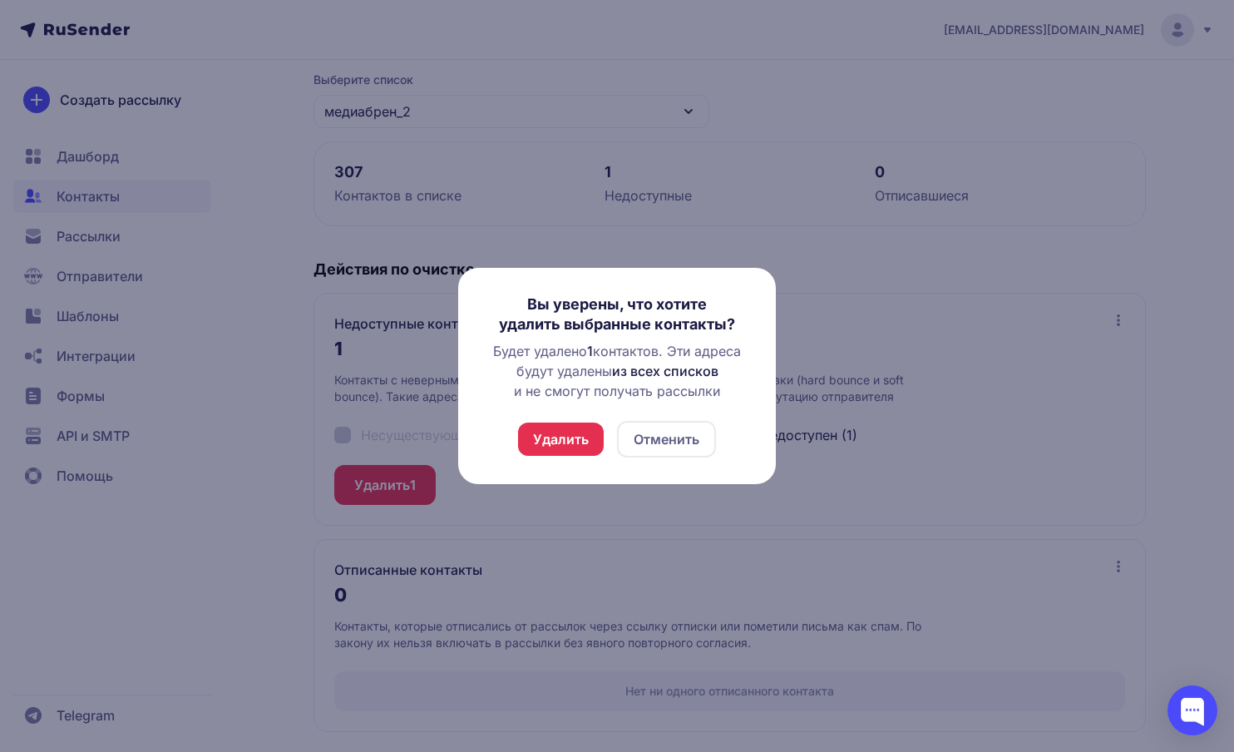
click at [570, 433] on button "Удалить" at bounding box center [561, 438] width 86 height 33
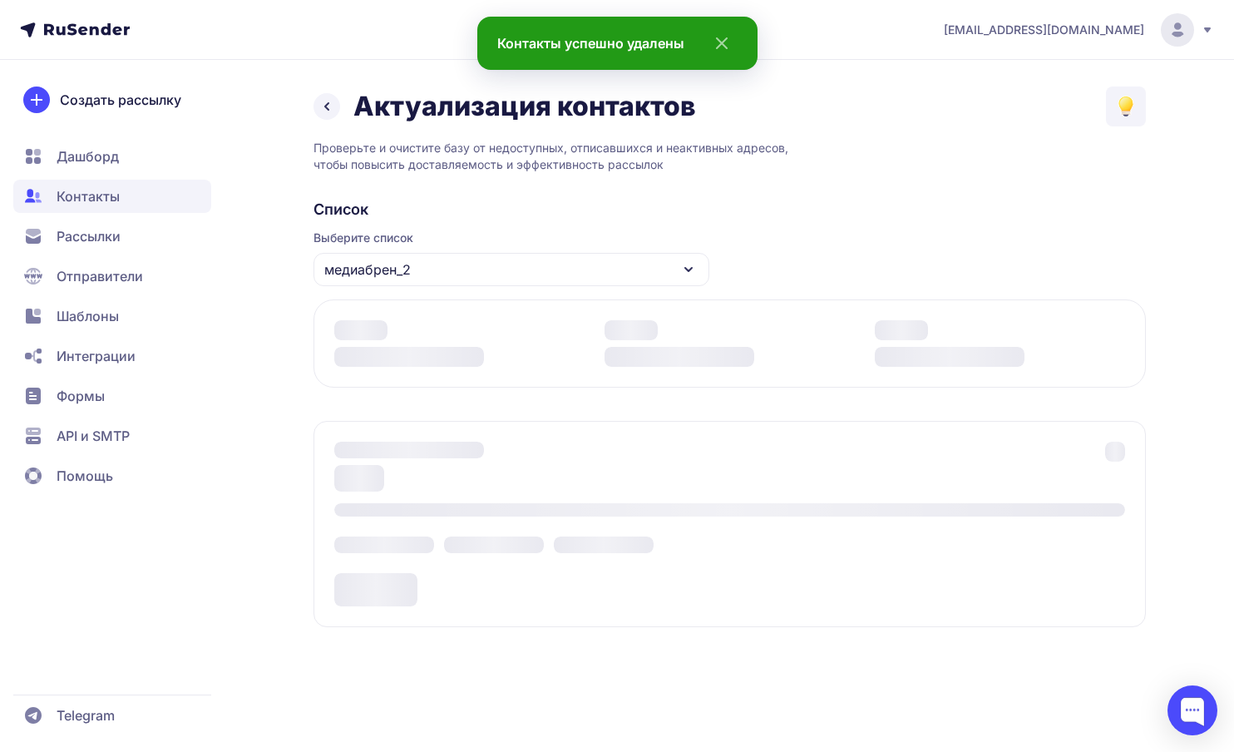
scroll to position [0, 0]
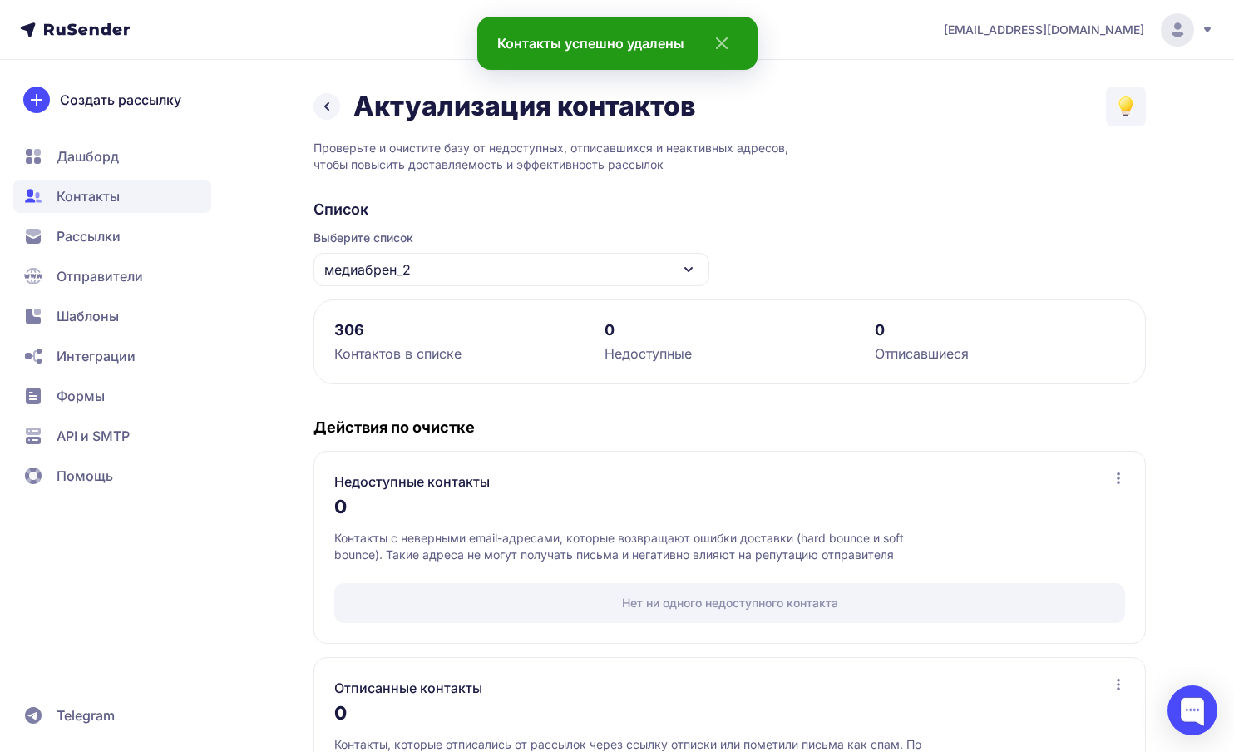
click at [323, 95] on link at bounding box center [327, 106] width 27 height 27
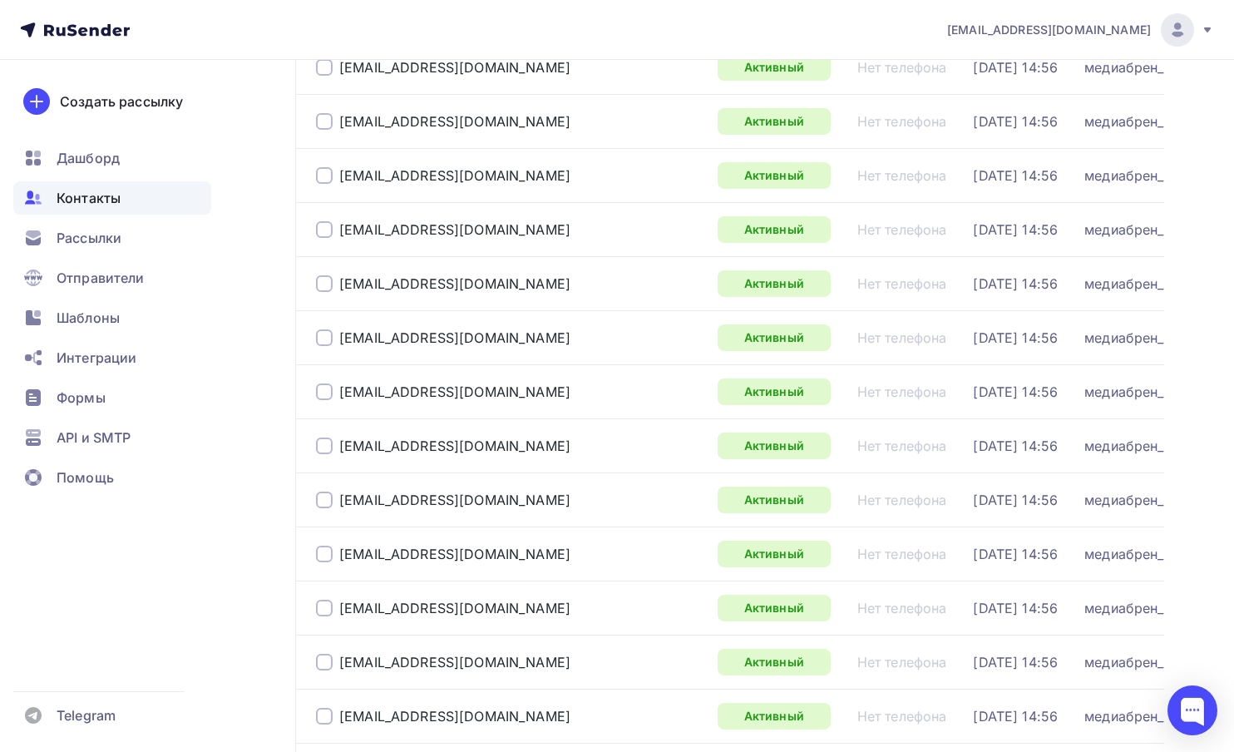
scroll to position [2435, 0]
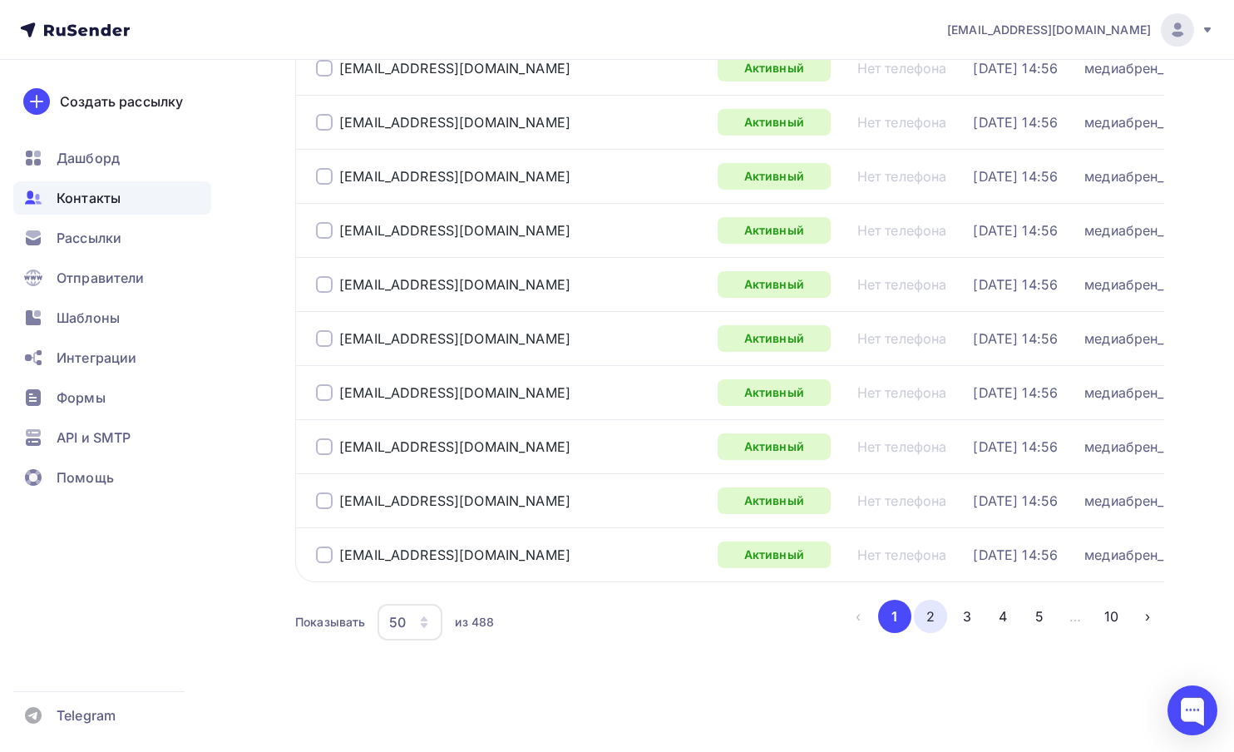
click at [940, 616] on button "2" at bounding box center [930, 616] width 33 height 33
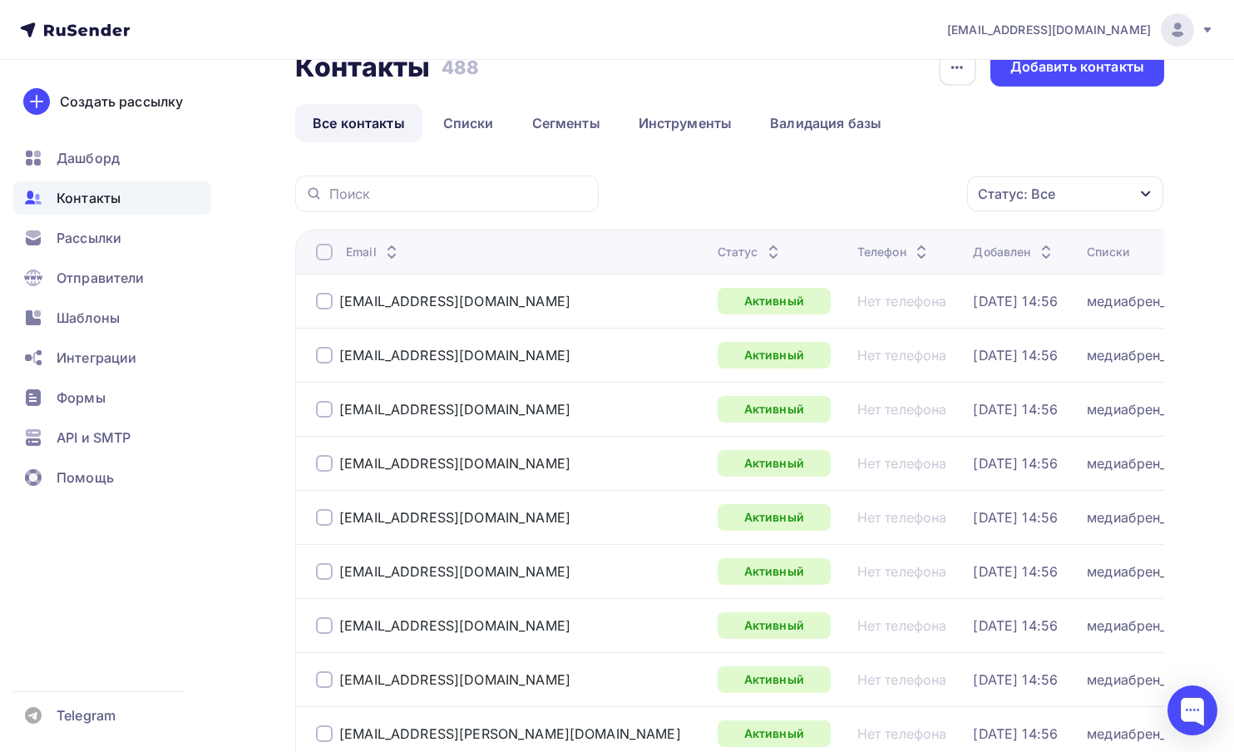
scroll to position [0, 0]
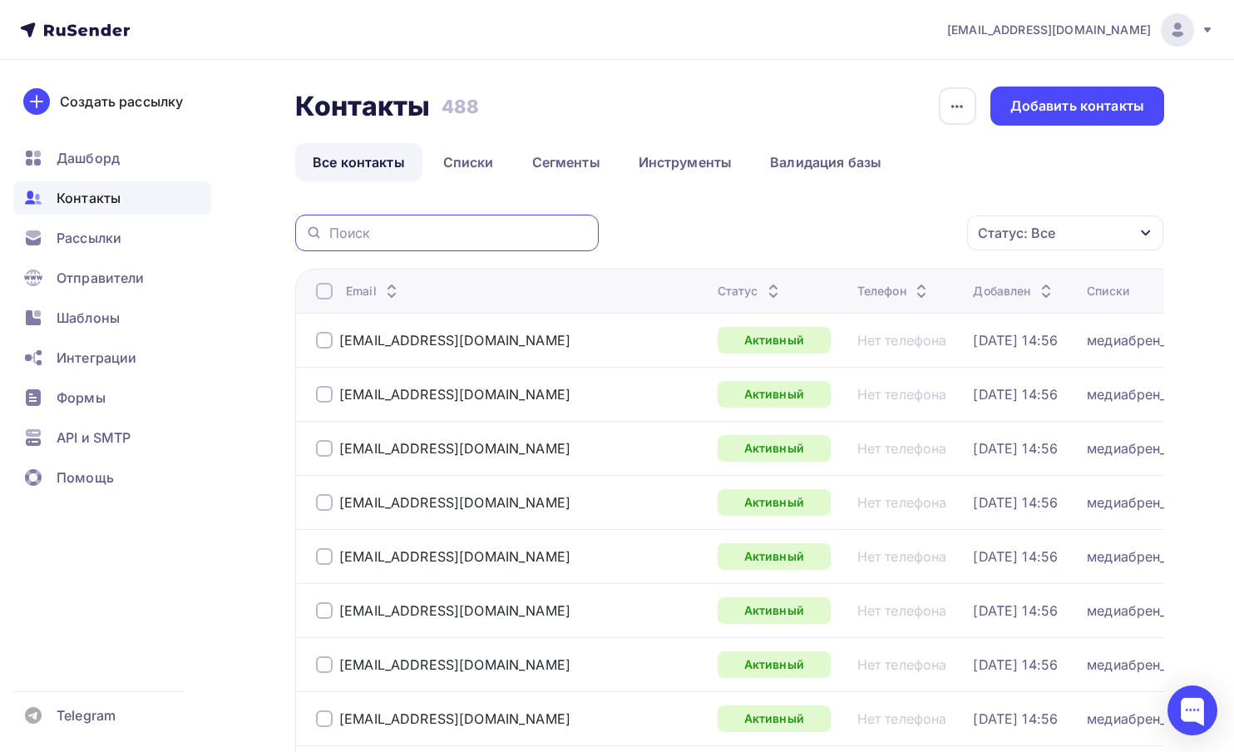
click at [401, 241] on input "text" at bounding box center [458, 233] width 259 height 18
type input "т"
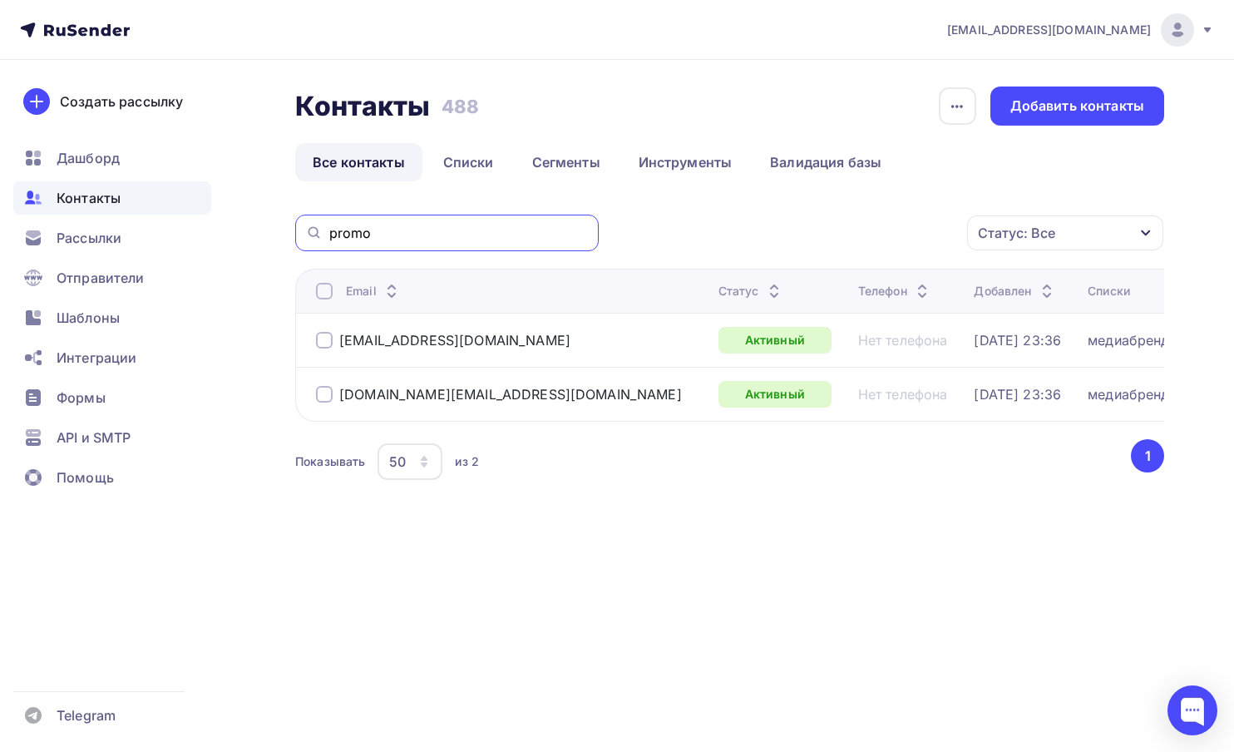
click at [425, 237] on input "promo" at bounding box center [458, 233] width 259 height 18
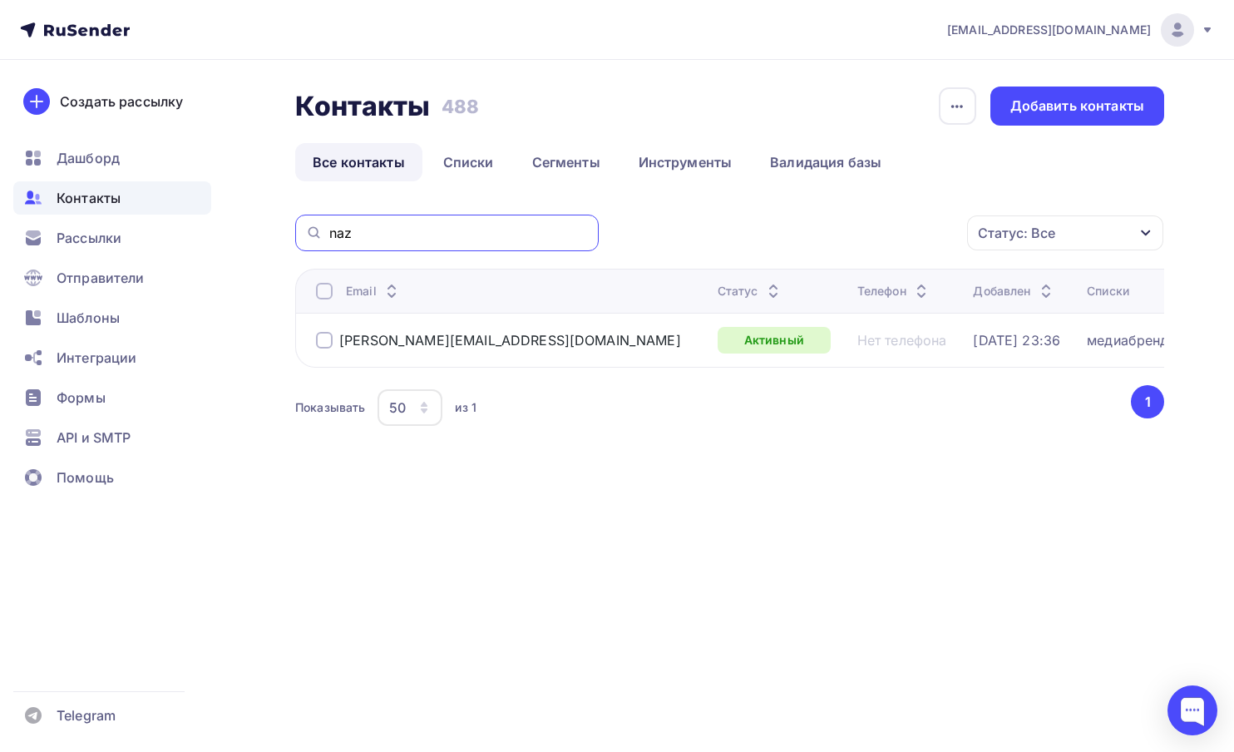
click at [378, 232] on input "naz" at bounding box center [458, 233] width 259 height 18
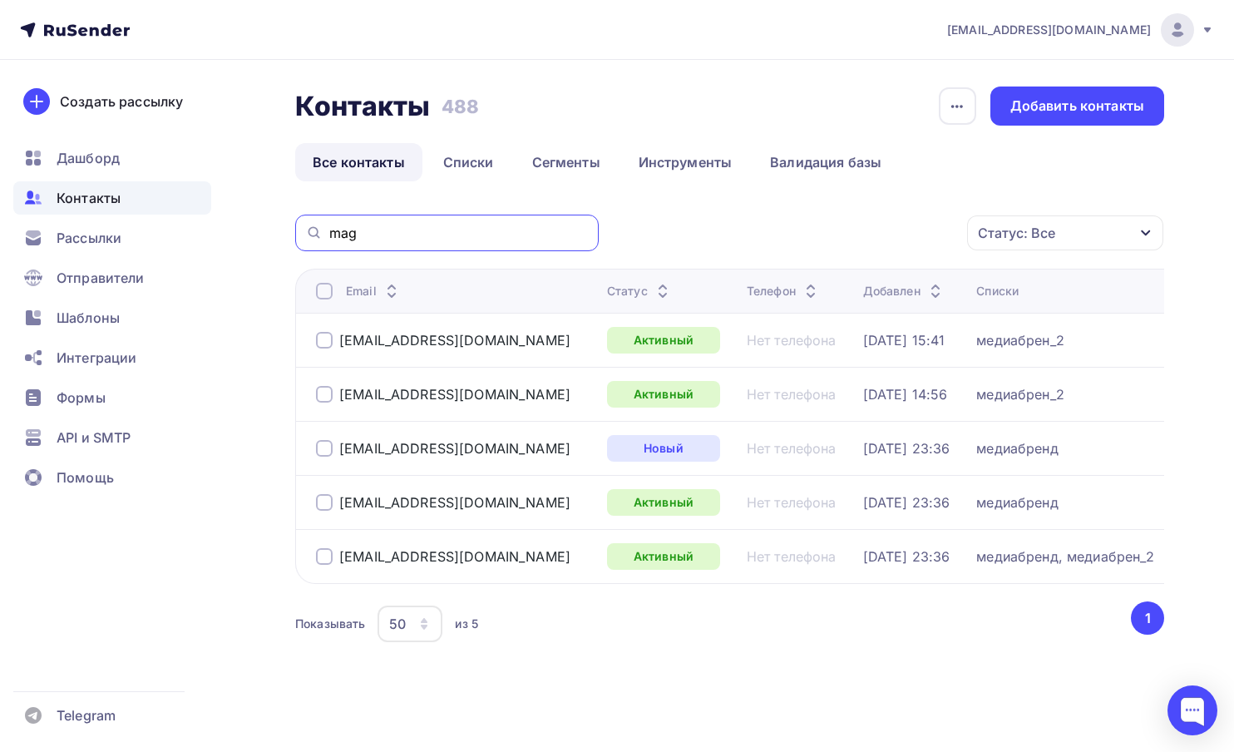
click at [338, 226] on input "mag" at bounding box center [458, 233] width 259 height 18
type input "skr"
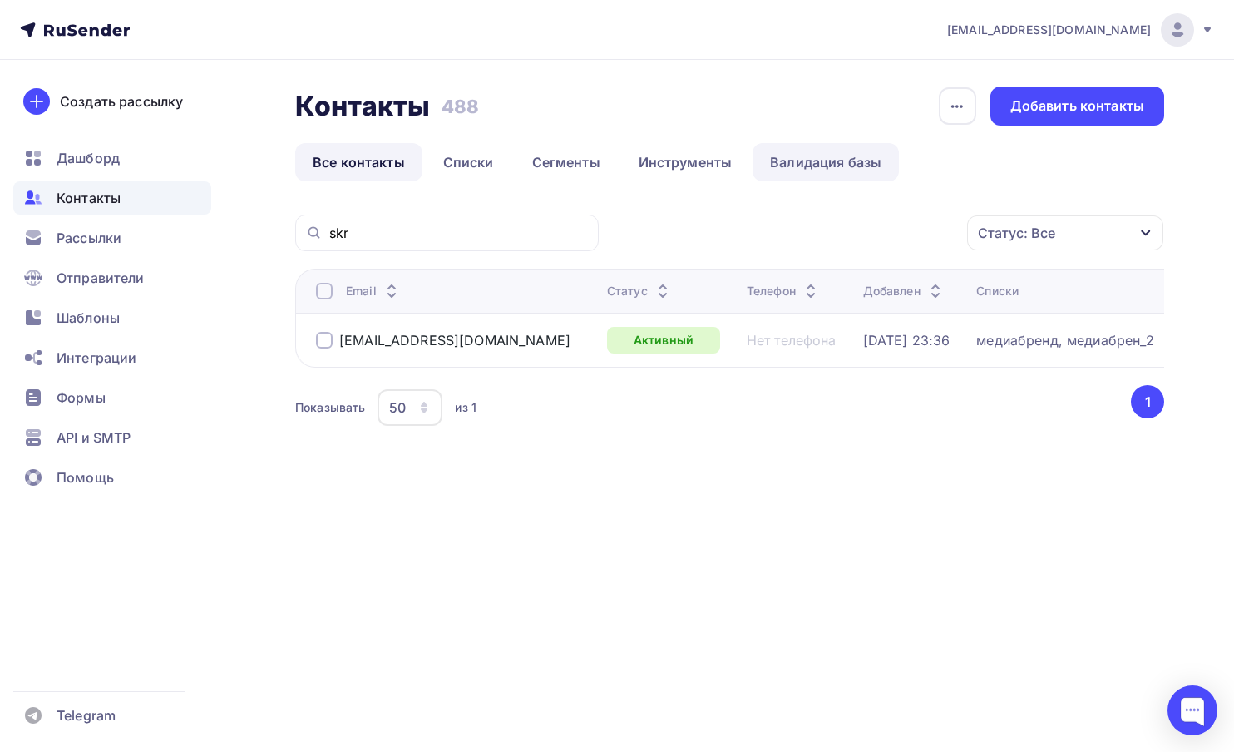
click at [826, 165] on link "Валидация базы" at bounding box center [826, 162] width 146 height 38
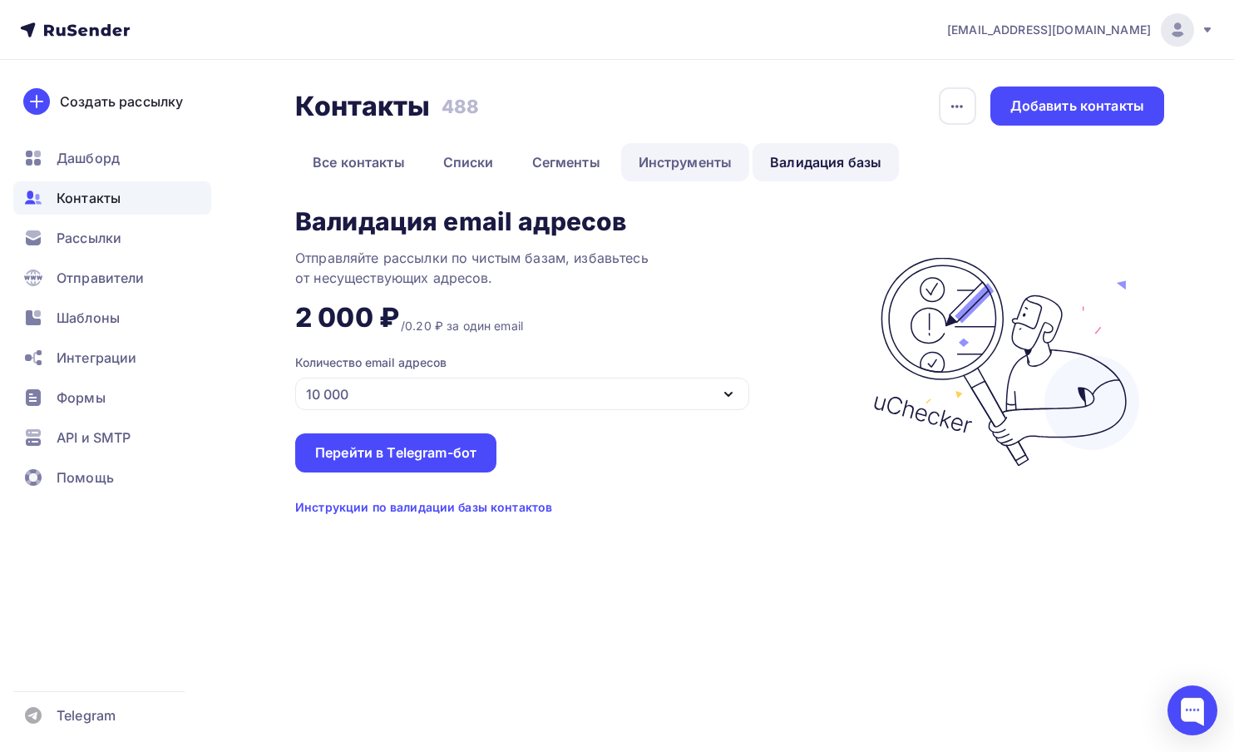
click at [686, 170] on link "Инструменты" at bounding box center [685, 162] width 129 height 38
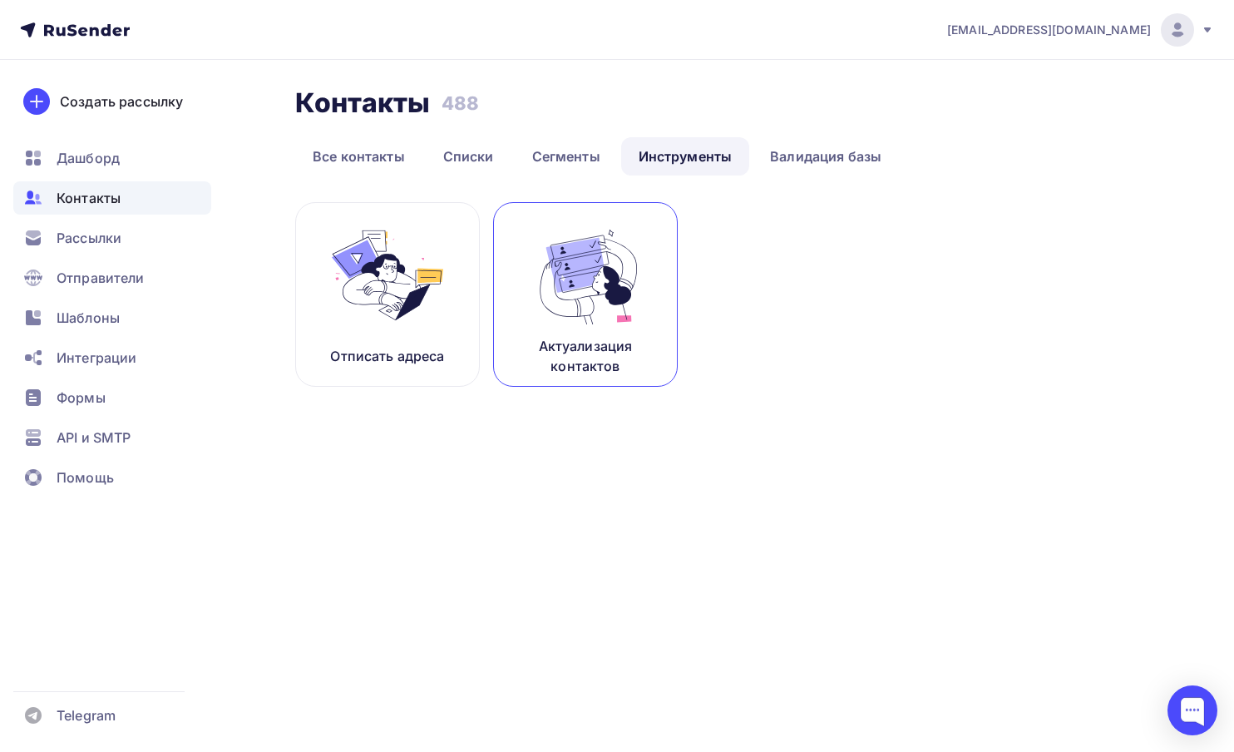
click at [616, 296] on img at bounding box center [585, 275] width 111 height 105
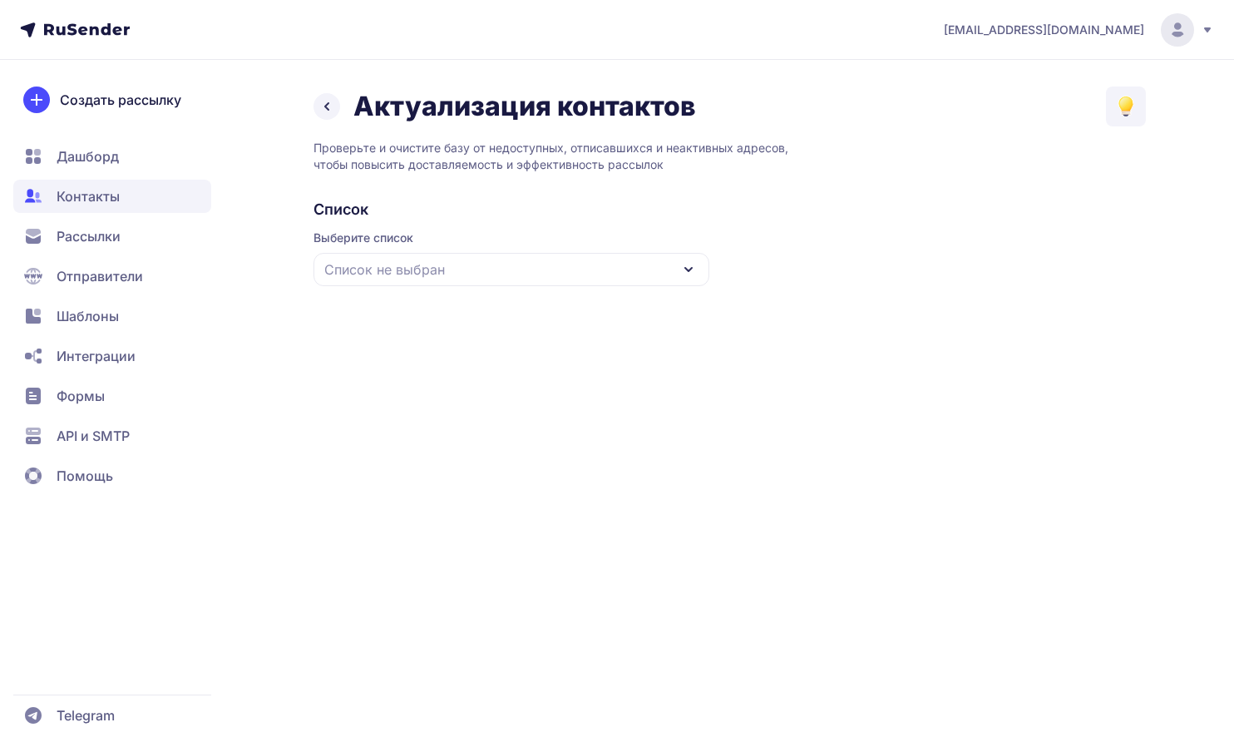
click at [454, 278] on div "Список не выбран" at bounding box center [512, 269] width 396 height 33
click at [419, 374] on div "медиабрен_2" at bounding box center [511, 372] width 376 height 40
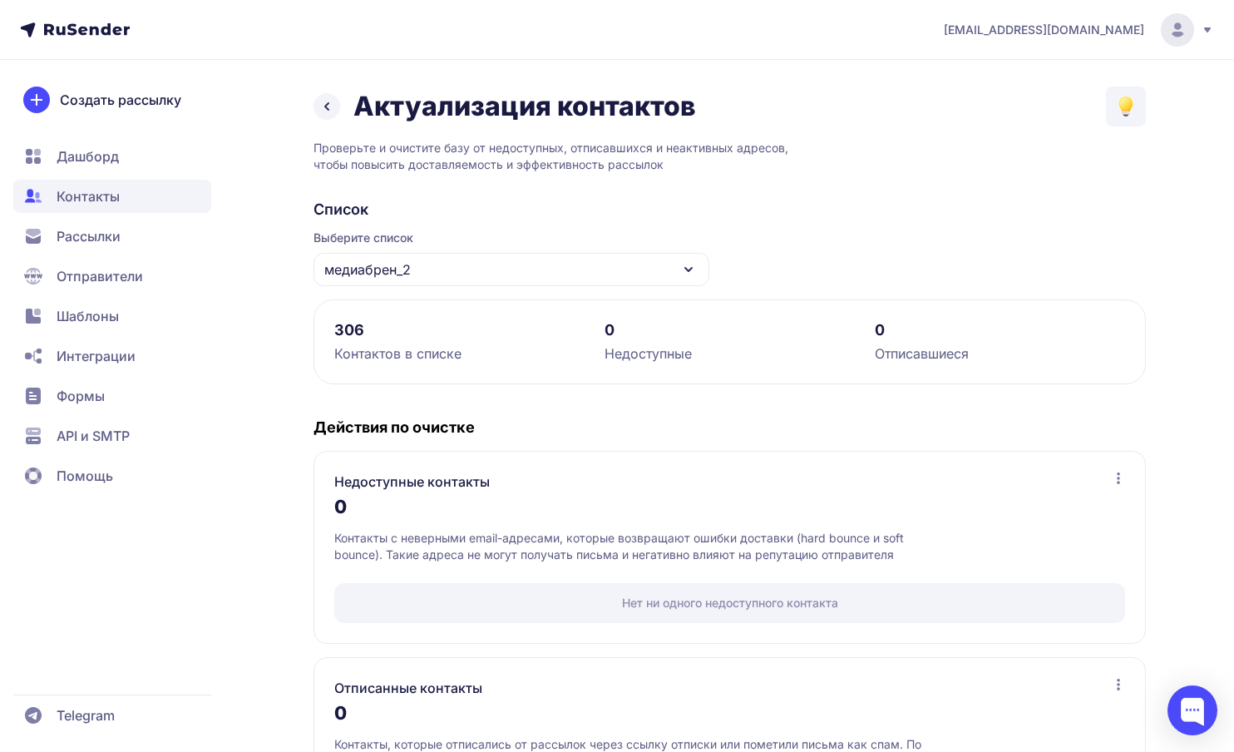
click at [98, 238] on span "Рассылки" at bounding box center [89, 236] width 64 height 20
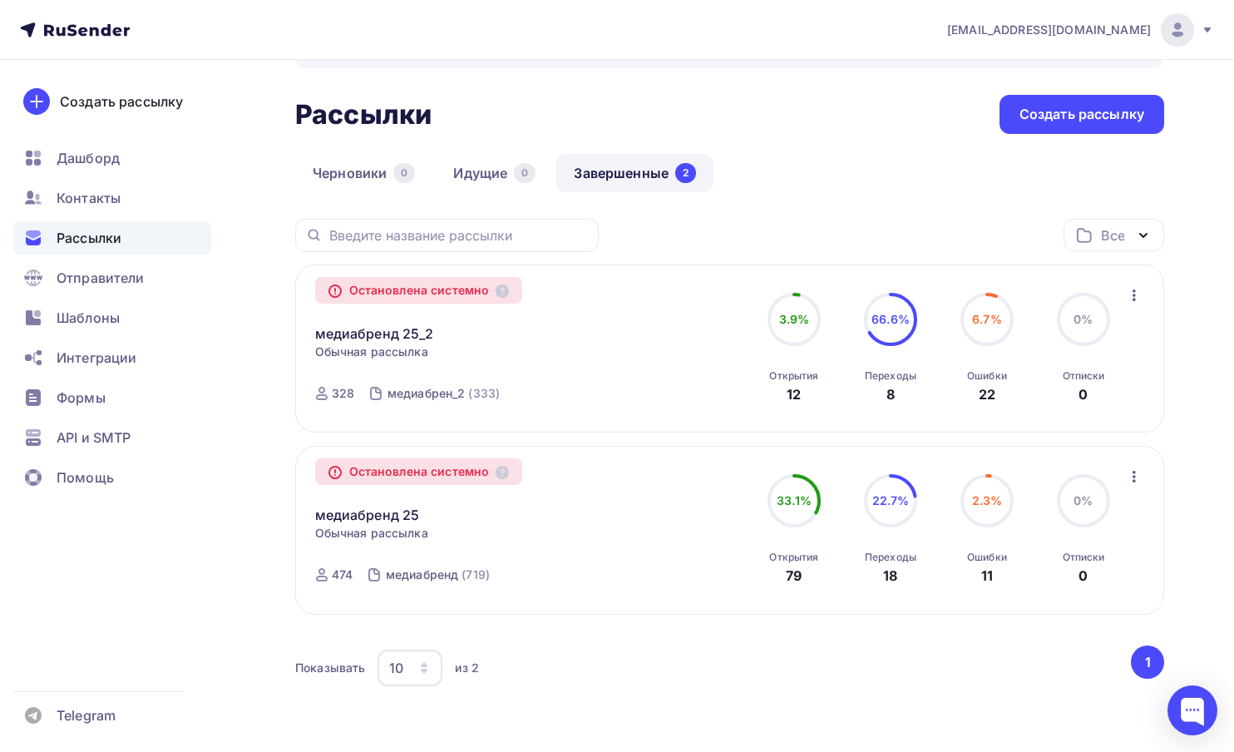
scroll to position [57, 0]
